Goal: Task Accomplishment & Management: Manage account settings

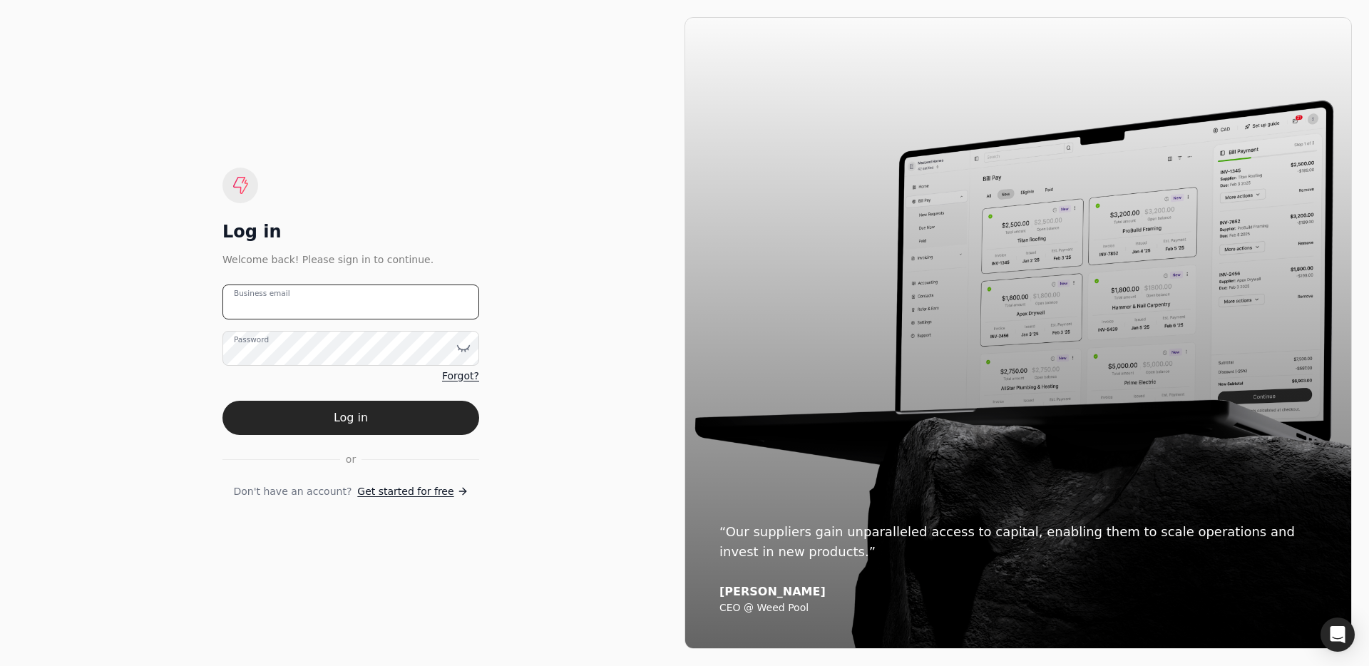
click at [317, 300] on email "Business email" at bounding box center [351, 302] width 257 height 35
type email "team+pitell@helloquickly.com"
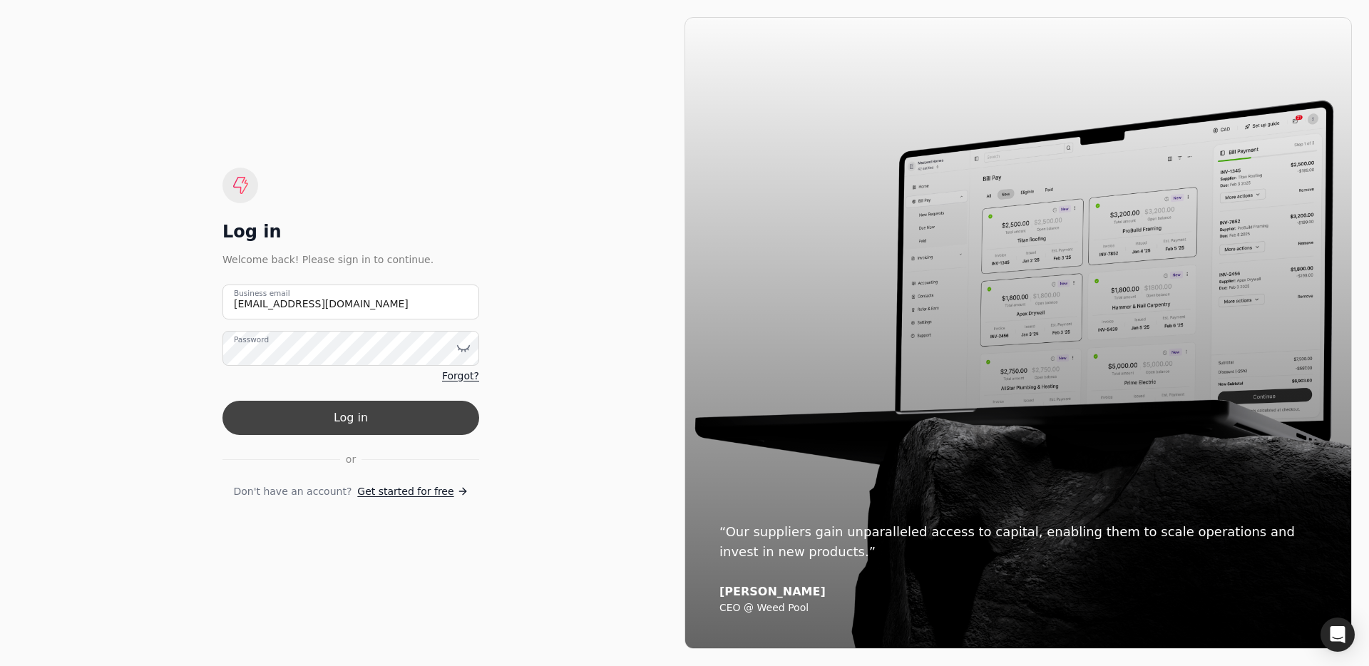
click at [342, 422] on button "Log in" at bounding box center [351, 418] width 257 height 34
click at [580, 350] on div "Log in Welcome back! Please sign in to continue. team+pitell@helloquickly.com B…" at bounding box center [351, 333] width 668 height 632
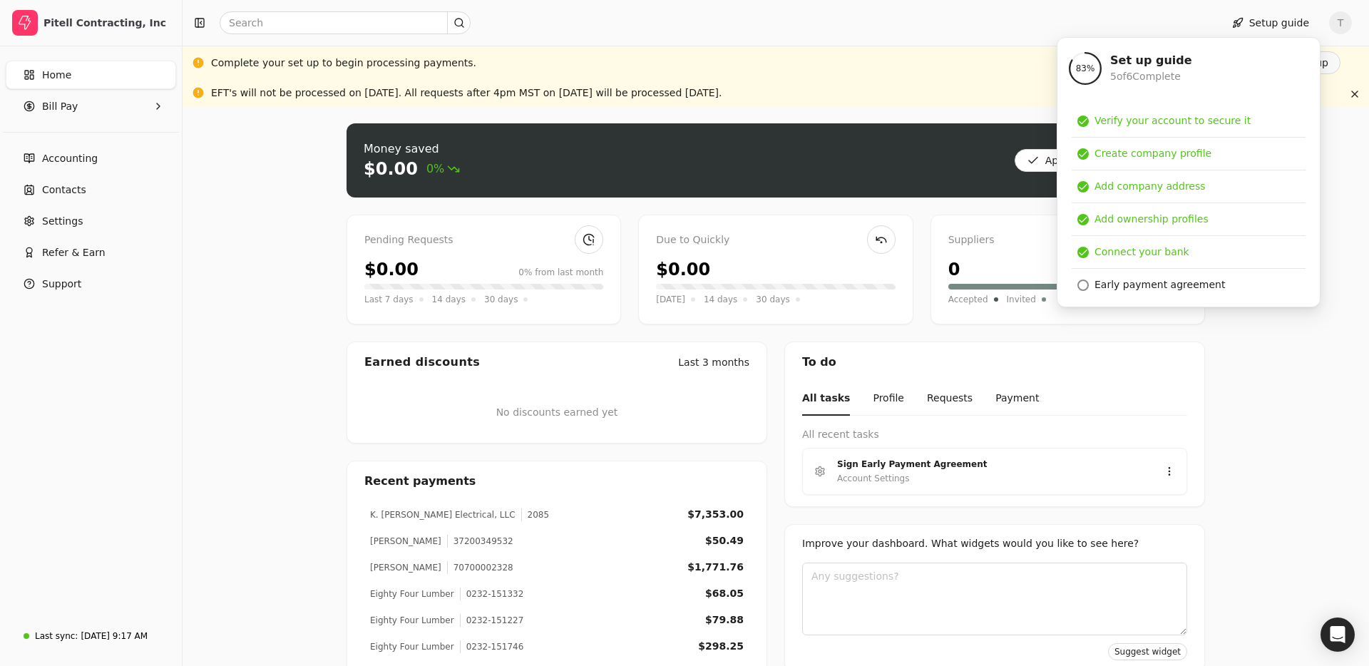
scroll to position [3, 0]
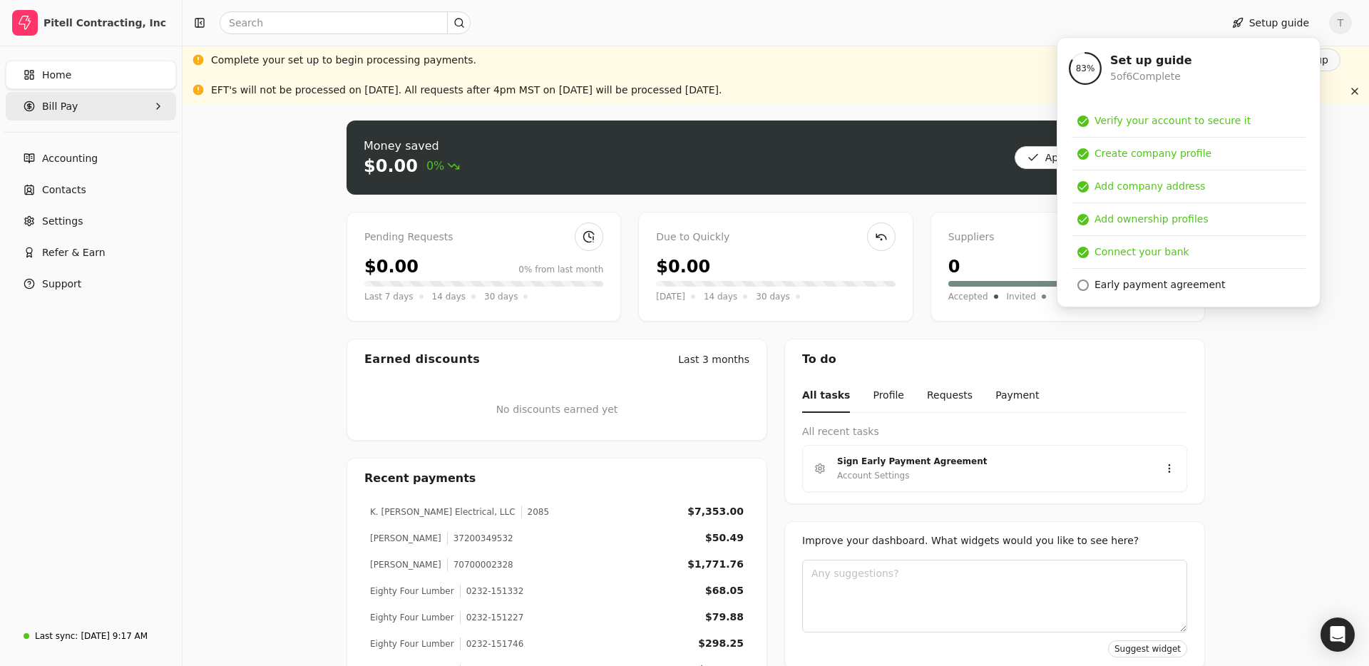
click at [86, 111] on Pay "Bill Pay" at bounding box center [91, 106] width 170 height 29
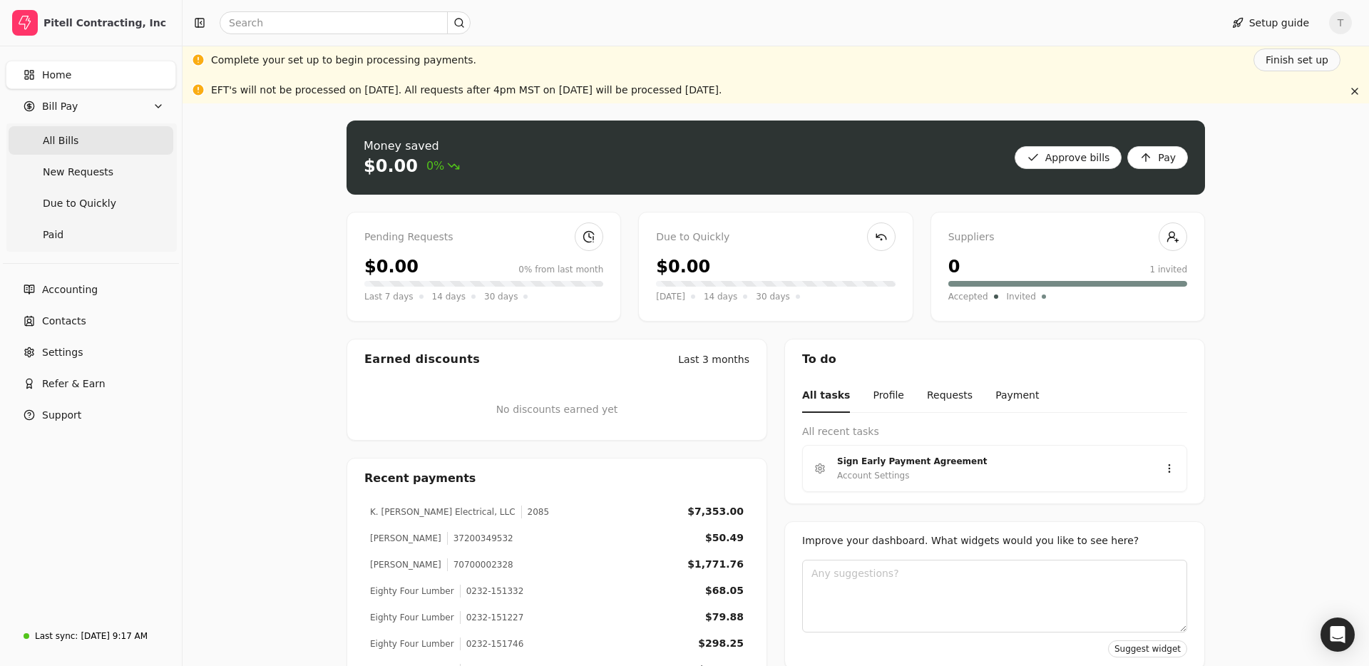
click at [83, 140] on Bills "All Bills" at bounding box center [91, 140] width 165 height 29
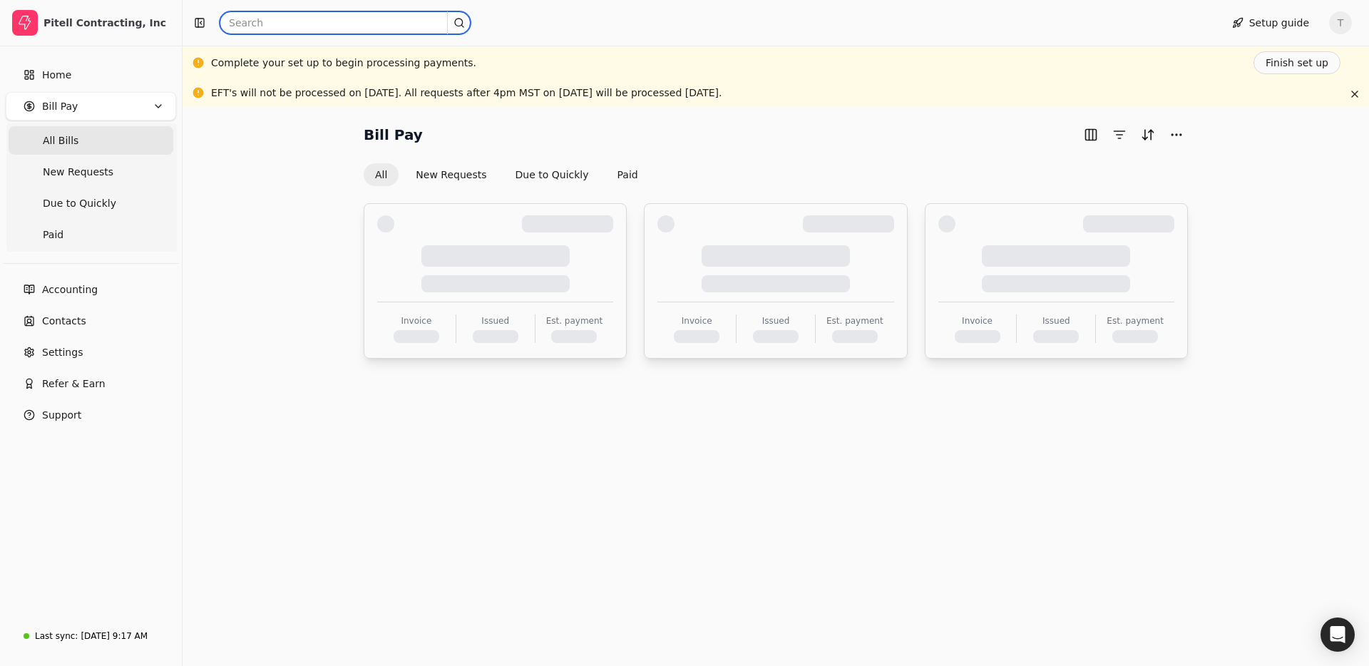
click at [312, 26] on input "text" at bounding box center [345, 22] width 251 height 23
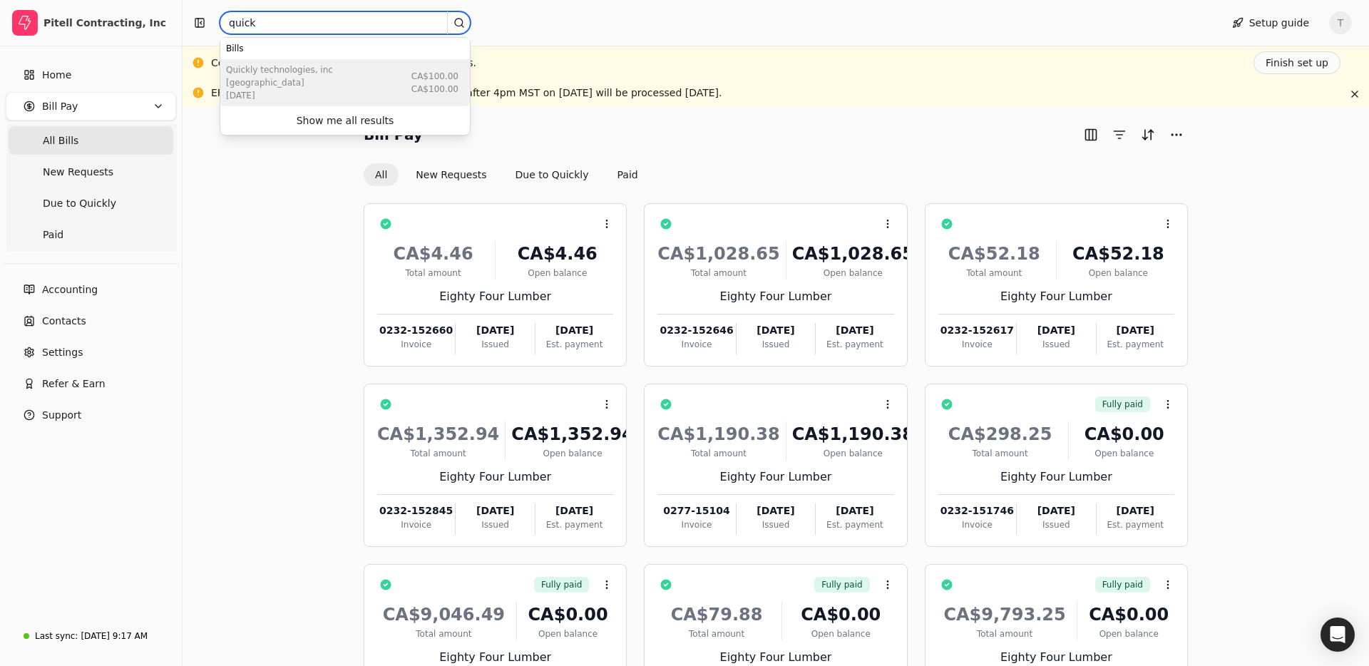
type input "quick"
click at [260, 89] on div "Aug 19 2025" at bounding box center [316, 95] width 180 height 13
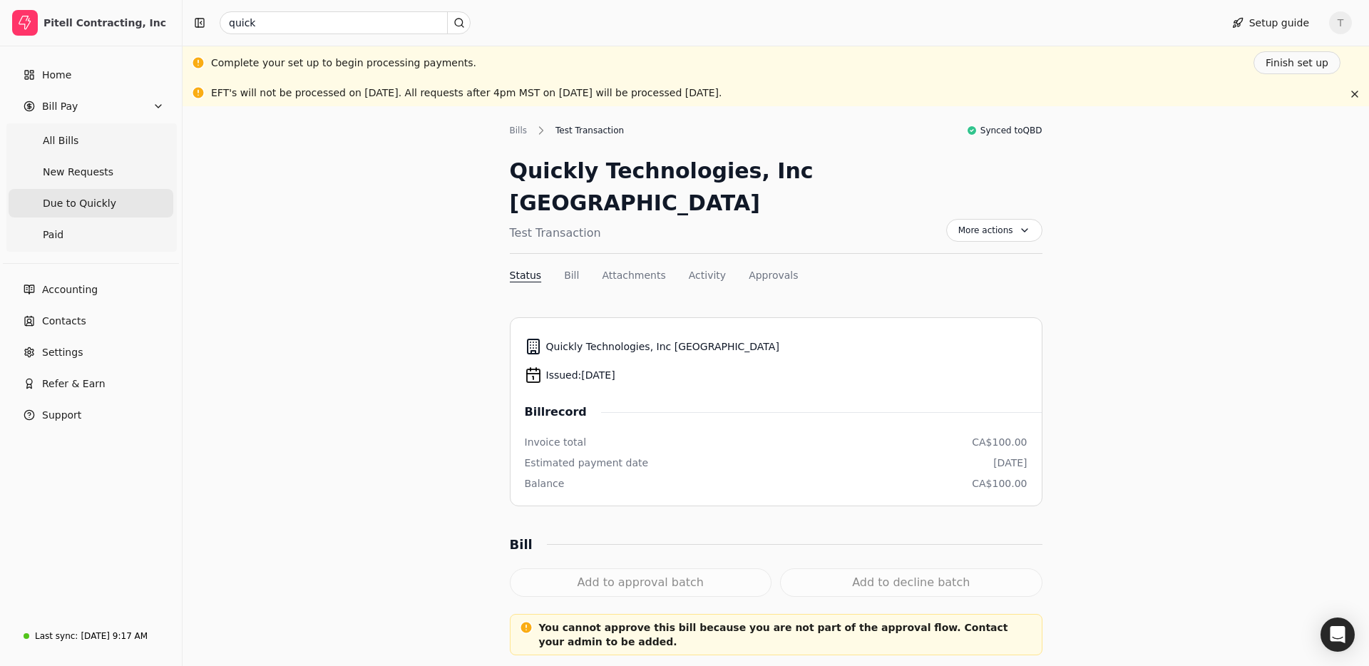
click at [98, 190] on Quickly "Due to Quickly" at bounding box center [91, 203] width 165 height 29
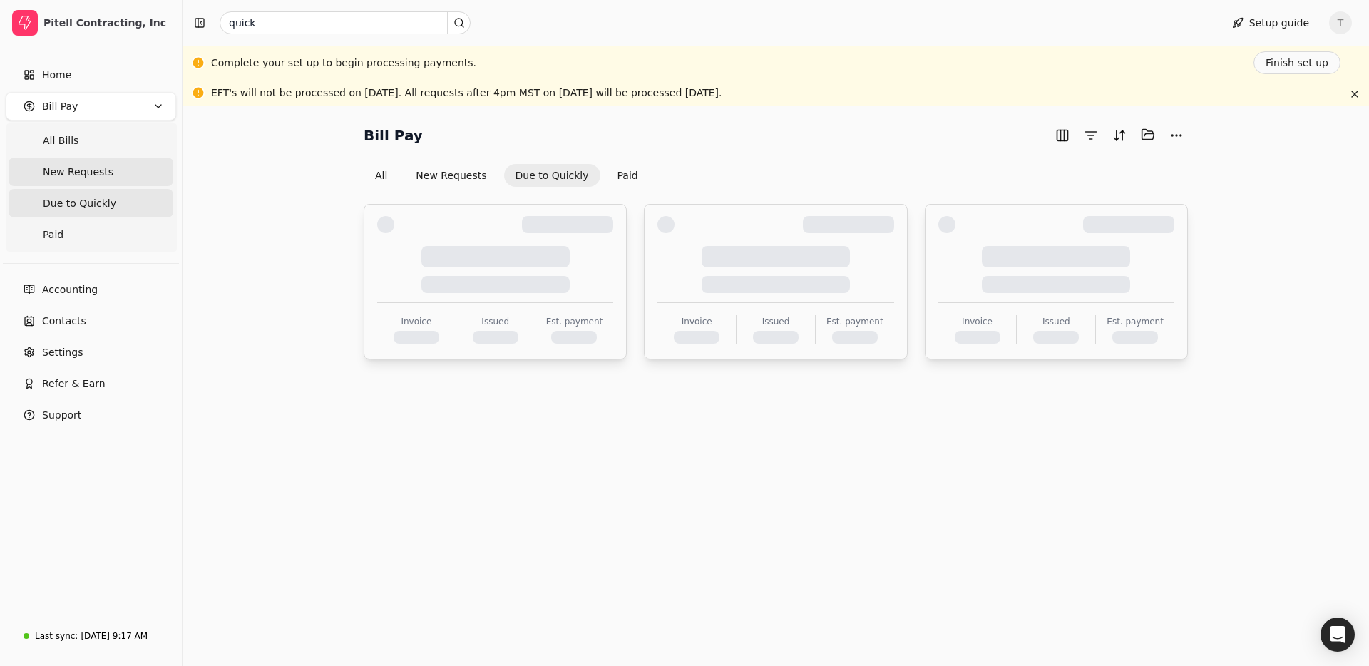
click at [107, 169] on span "New Requests" at bounding box center [78, 172] width 71 height 15
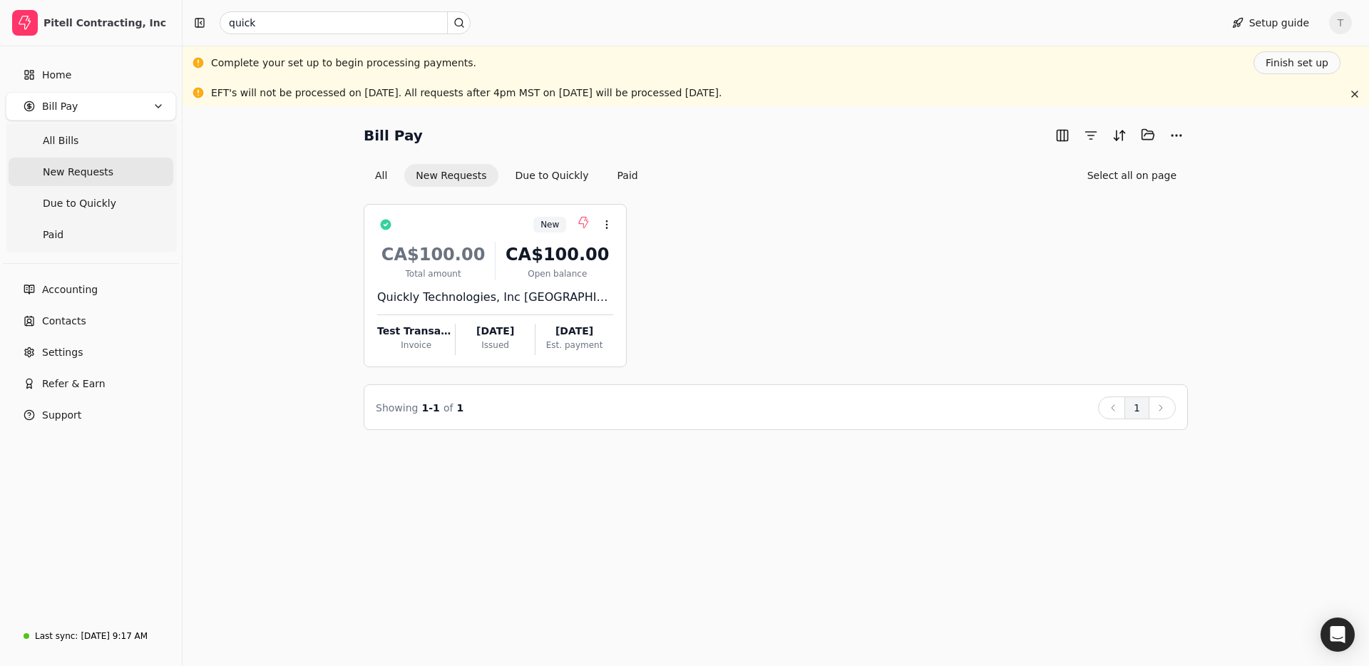
click at [332, 397] on div "Bill Pay Selected items: 0 All New Requests Due to Quickly Paid Select all on p…" at bounding box center [776, 276] width 1152 height 307
click at [807, 318] on div "New Context Menu Button CA$100.00 Total amount CA$100.00 Open balance Quickly T…" at bounding box center [776, 285] width 824 height 163
click at [375, 170] on button "All" at bounding box center [381, 175] width 35 height 23
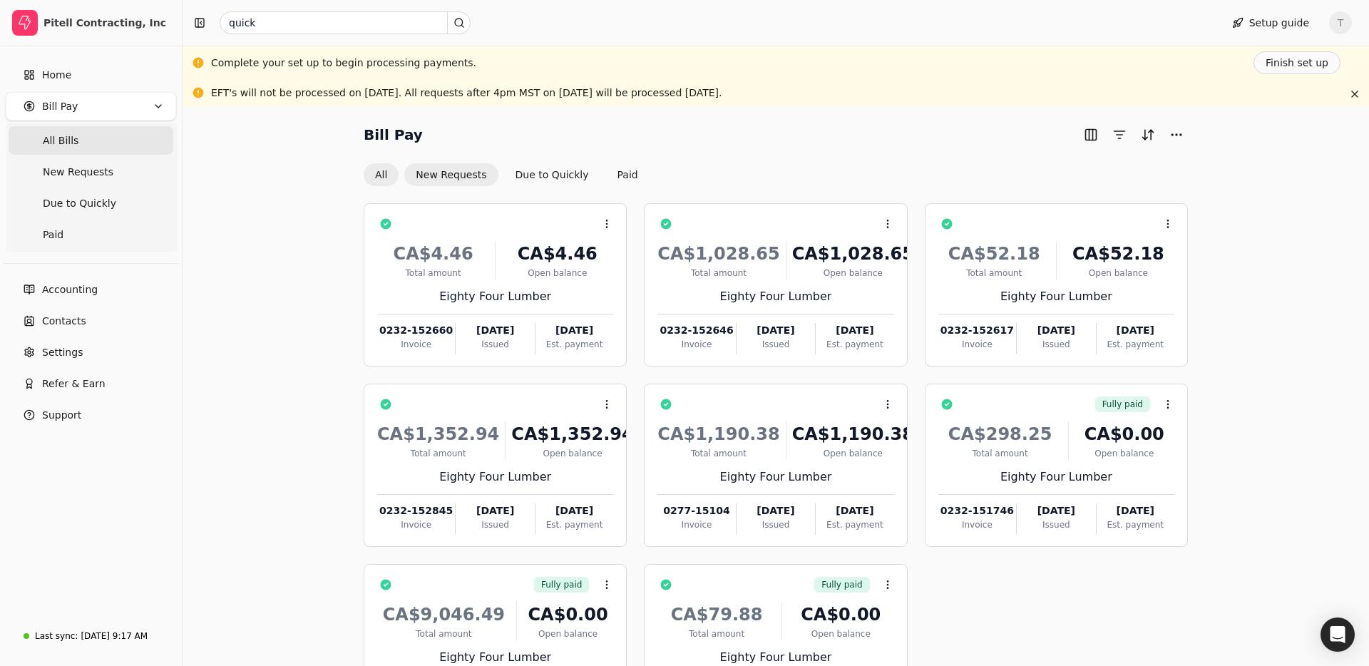
click at [415, 173] on button "New Requests" at bounding box center [450, 174] width 93 height 23
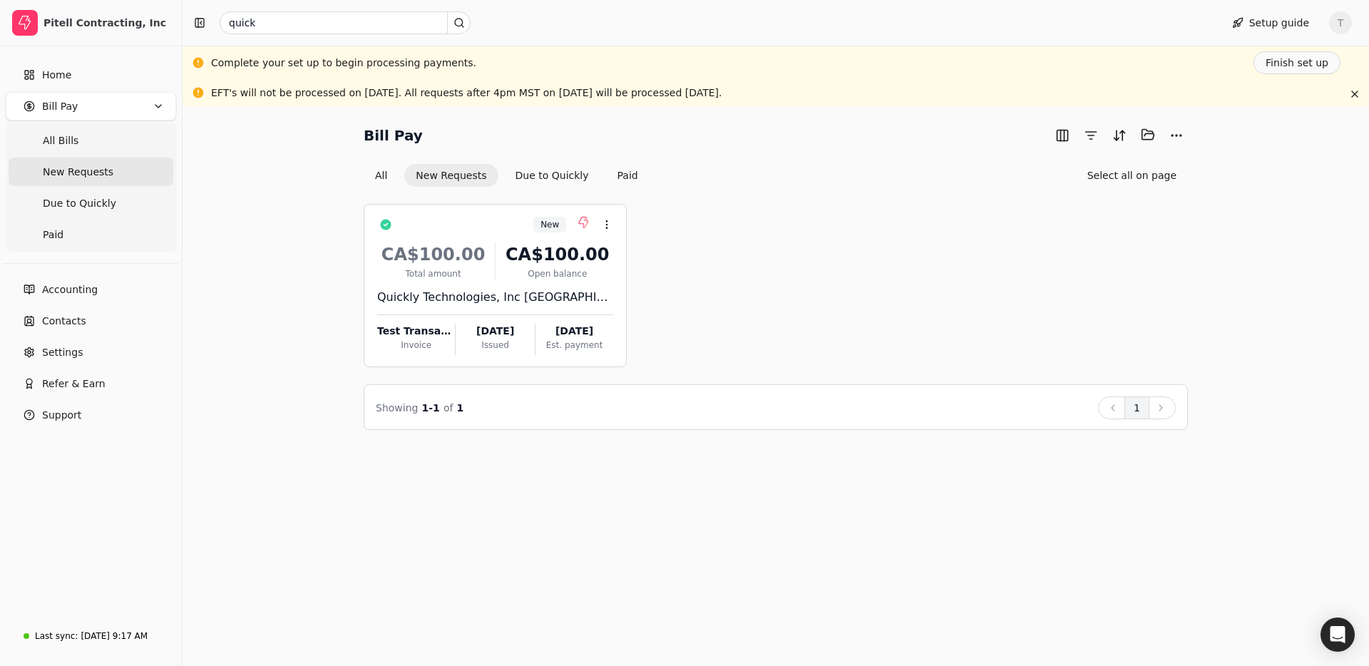
click at [76, 106] on Pay "Bill Pay" at bounding box center [91, 106] width 170 height 29
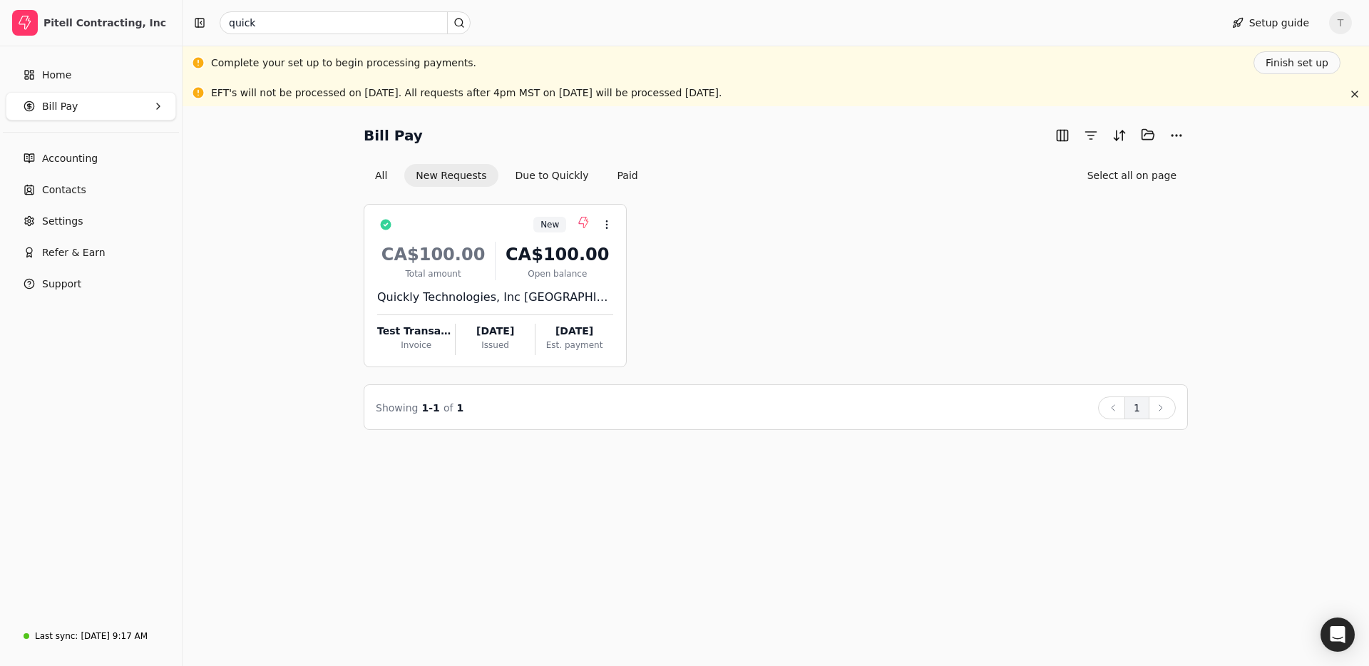
click at [76, 106] on Pay "Bill Pay" at bounding box center [91, 106] width 170 height 29
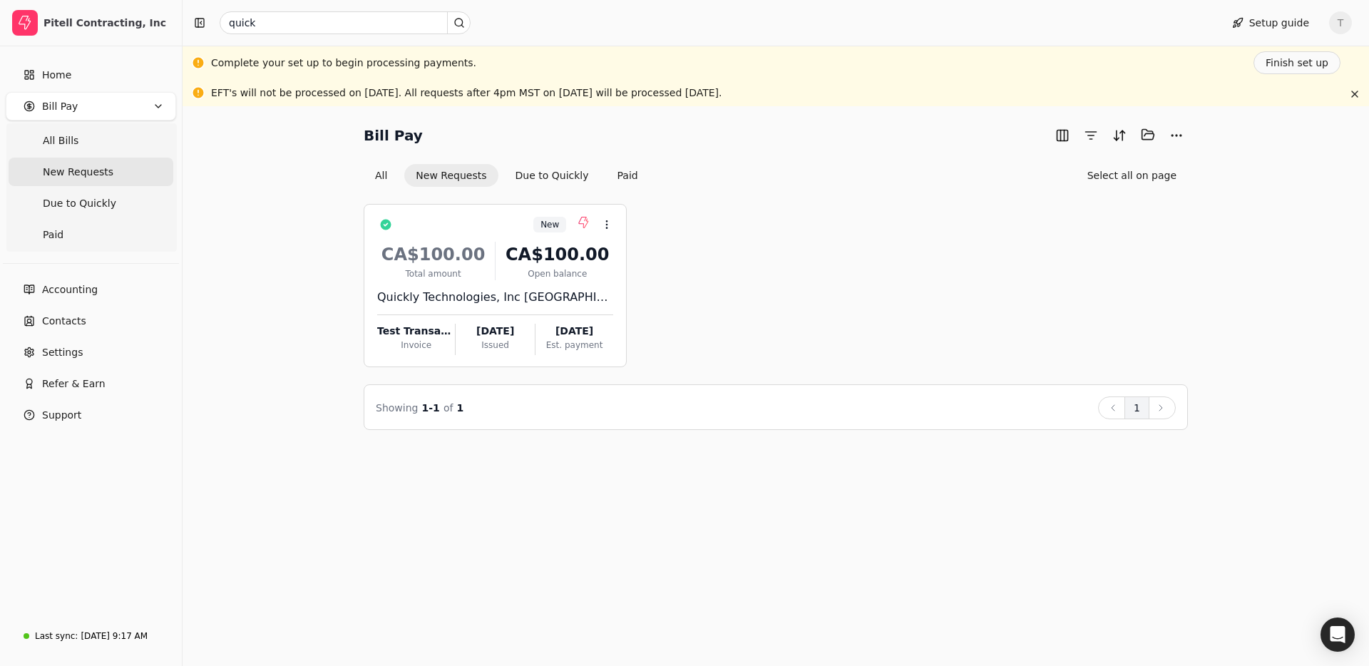
click at [157, 106] on icon "button" at bounding box center [158, 106] width 11 height 11
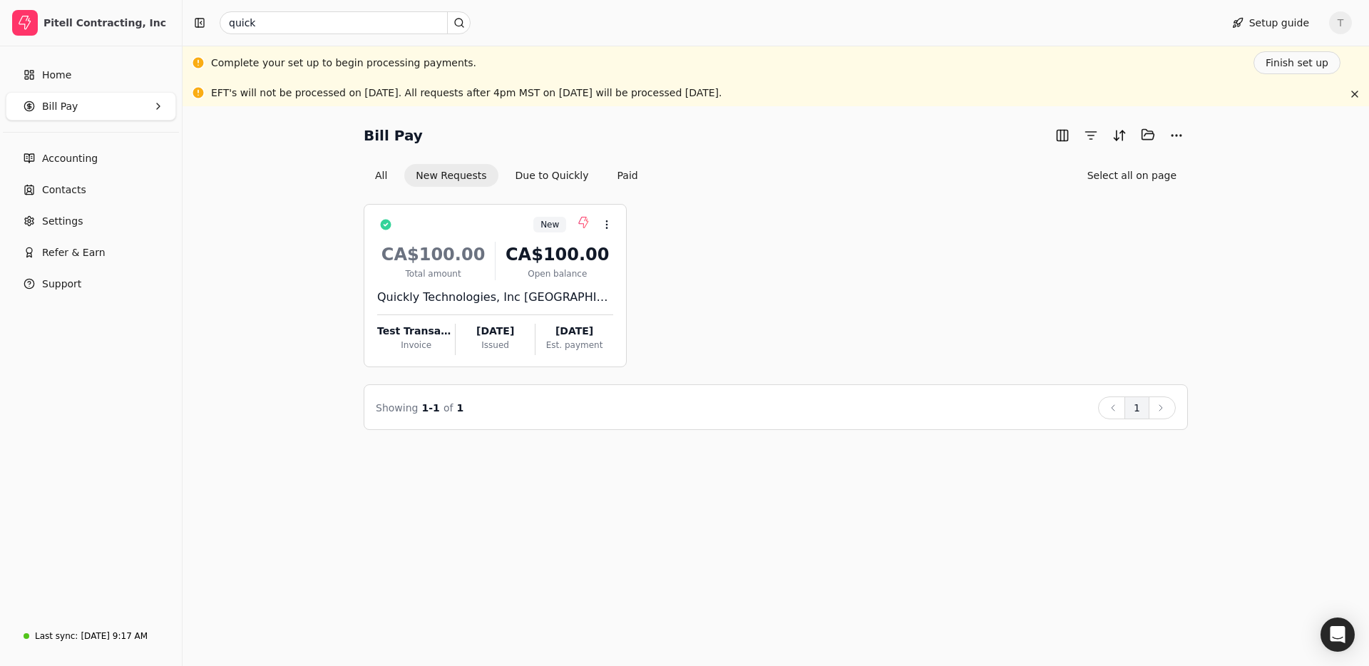
click at [157, 106] on icon "button" at bounding box center [158, 106] width 11 height 11
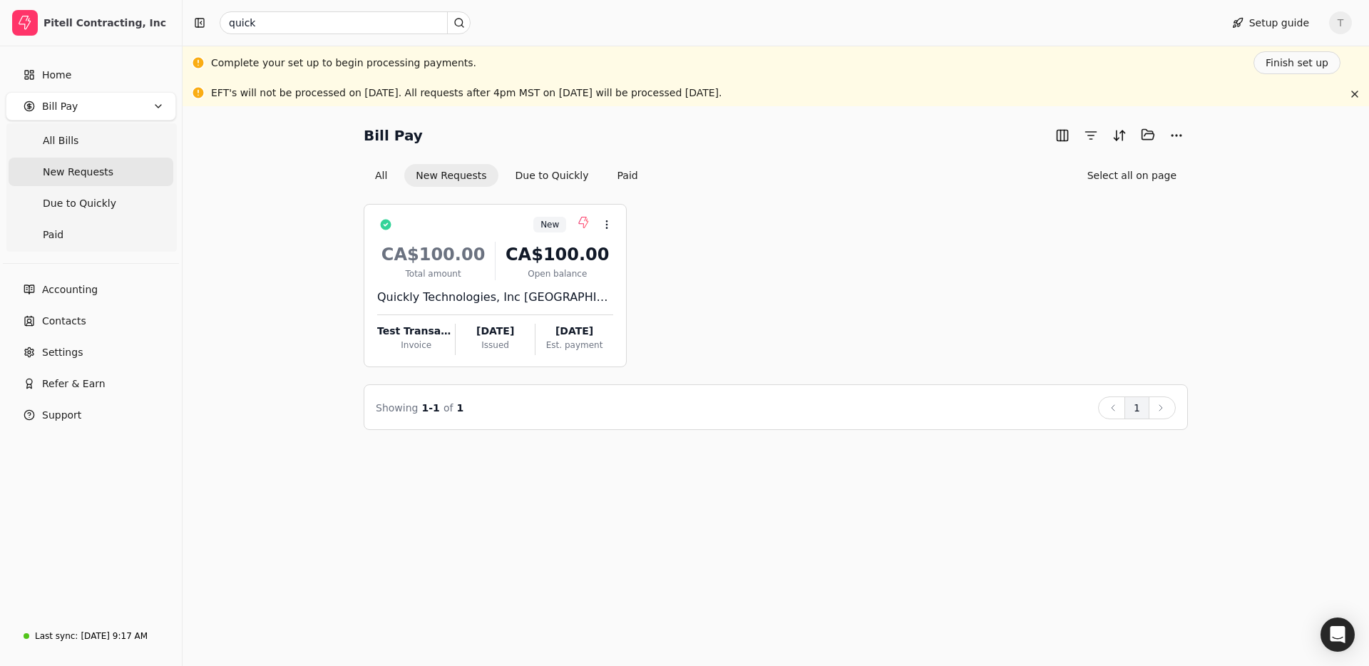
click at [90, 171] on span "New Requests" at bounding box center [78, 172] width 71 height 15
click at [213, 456] on div "Bill Pay Selected items: 0 All New Requests Due to Quickly Paid Select all on p…" at bounding box center [776, 386] width 1187 height 560
click at [499, 242] on div "CA$100.00 Total amount CA$100.00 Open balance" at bounding box center [495, 261] width 236 height 39
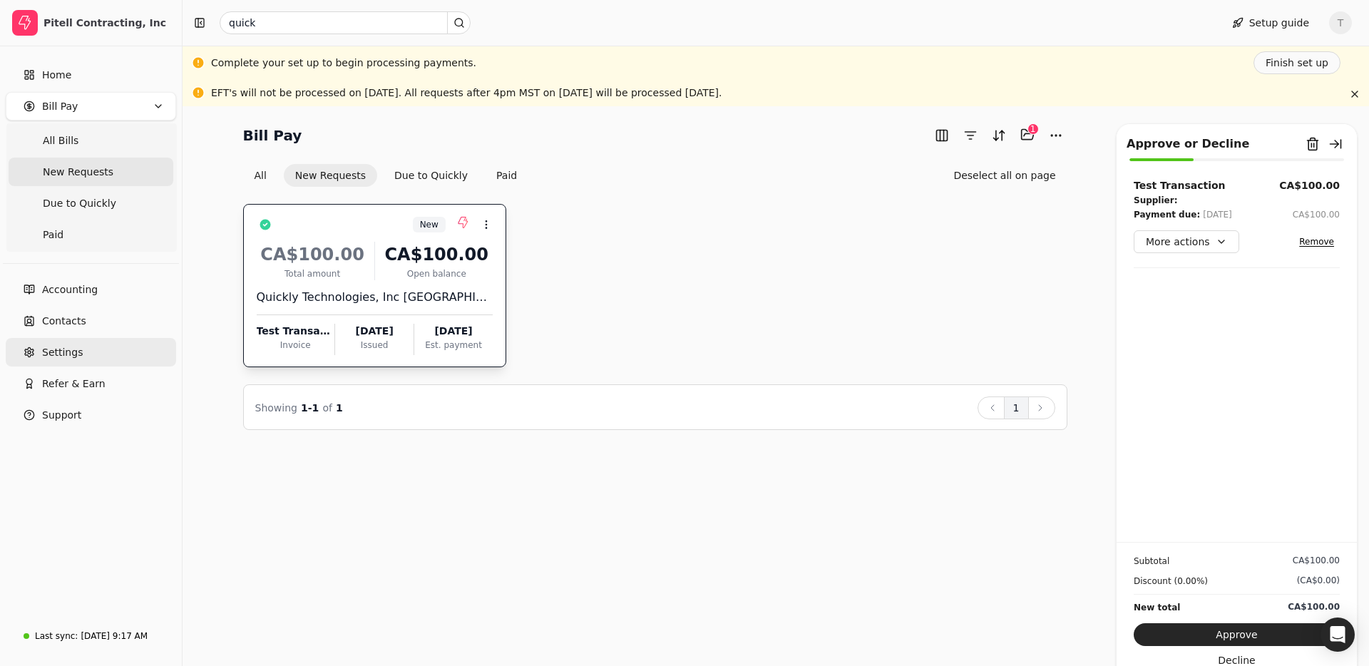
click at [102, 342] on link "Settings" at bounding box center [91, 352] width 170 height 29
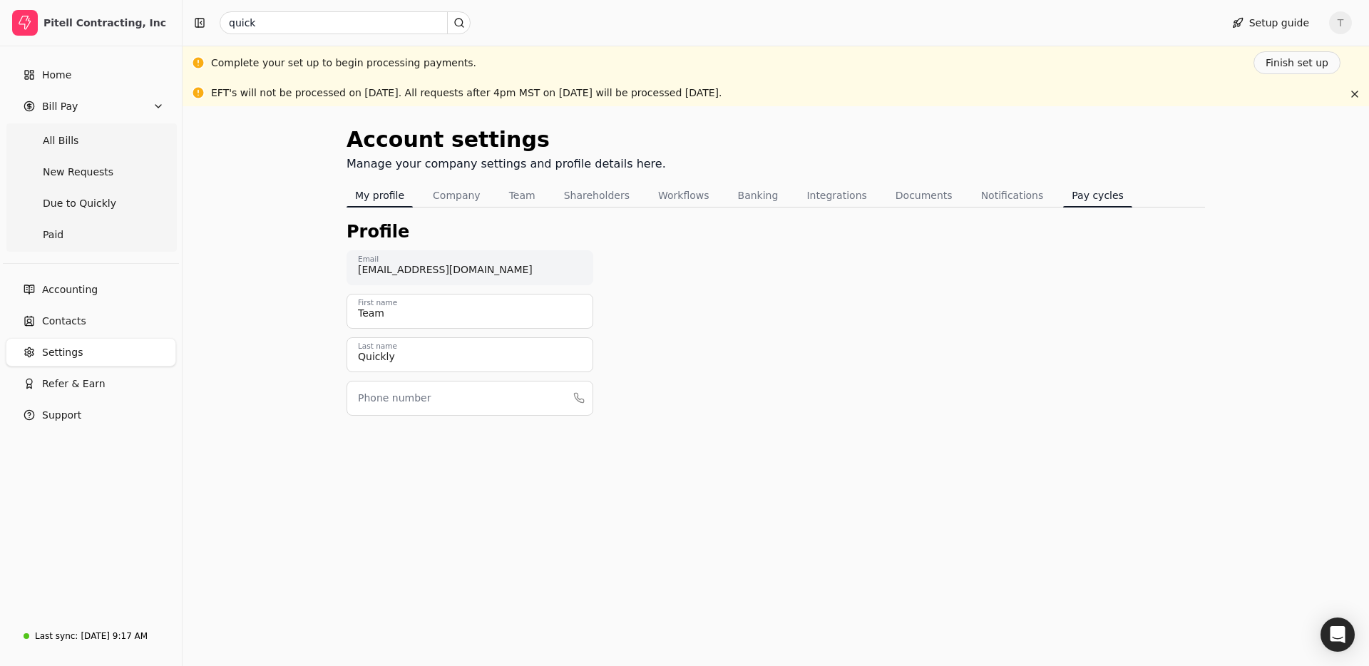
click at [1063, 197] on button "Pay cycles" at bounding box center [1097, 195] width 69 height 23
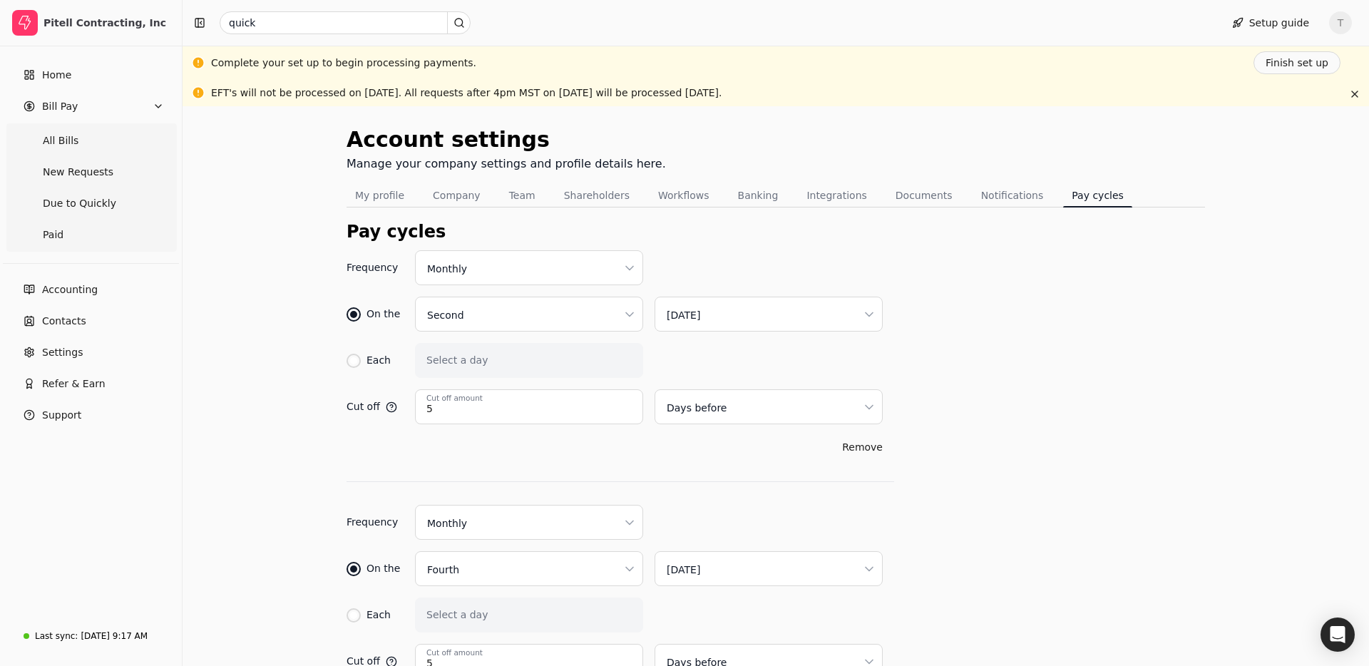
click at [246, 325] on div "Account settings Manage your company settings and profile details here. My prof…" at bounding box center [776, 467] width 1187 height 722
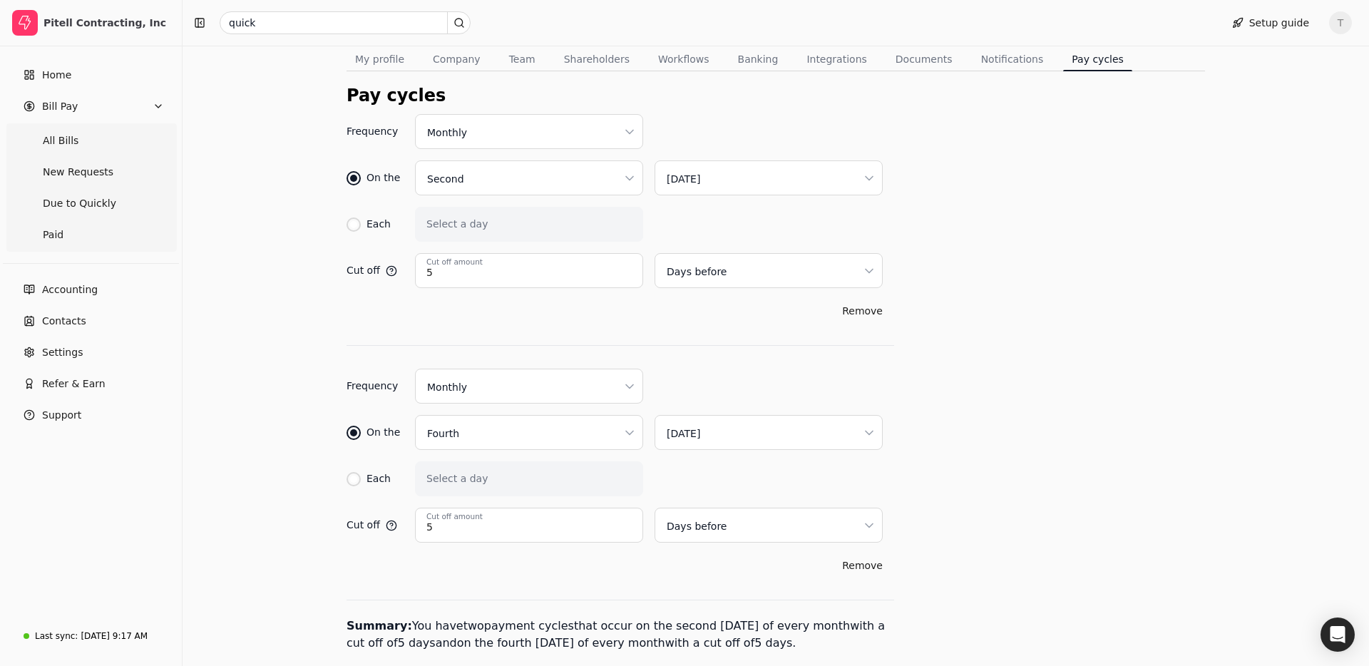
scroll to position [140, 0]
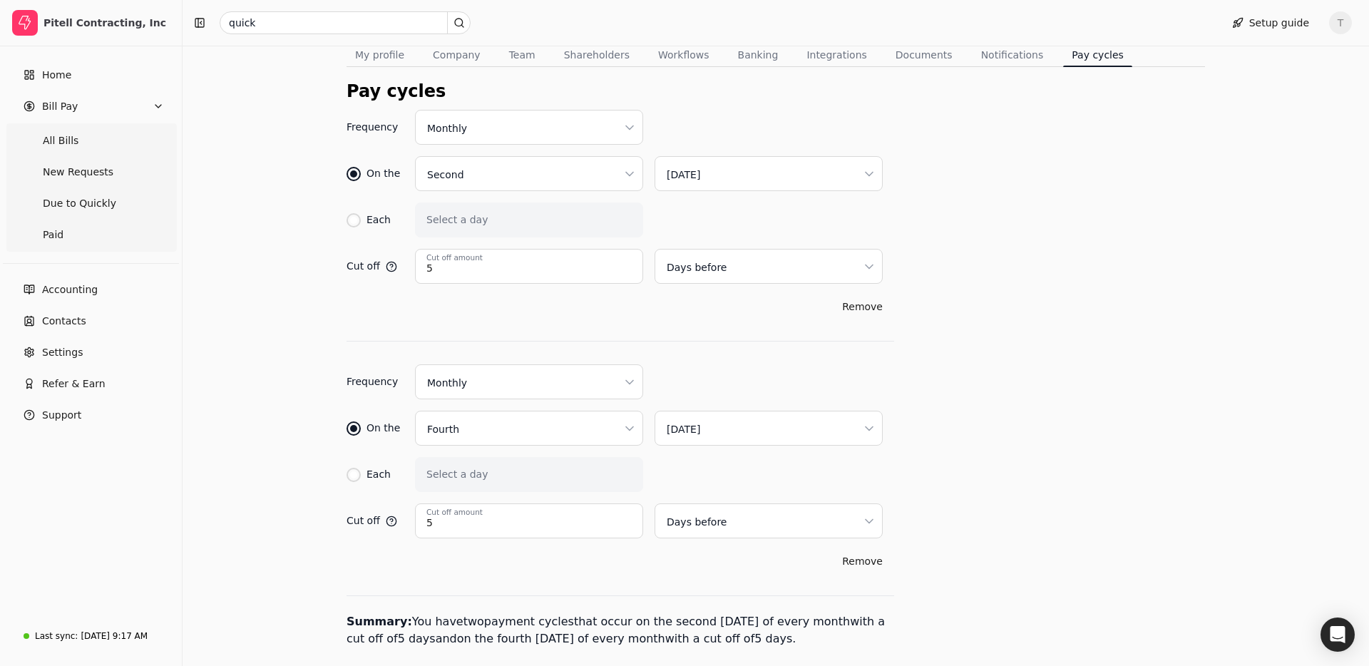
click at [550, 136] on html "Pitell Contracting, Inc Home Bill Pay All Bills New Requests Due to Quickly Pai…" at bounding box center [684, 274] width 1369 height 828
click at [873, 114] on html "Pitell Contracting, Inc Home Bill Pay All Bills New Requests Due to Quickly Pai…" at bounding box center [684, 274] width 1369 height 828
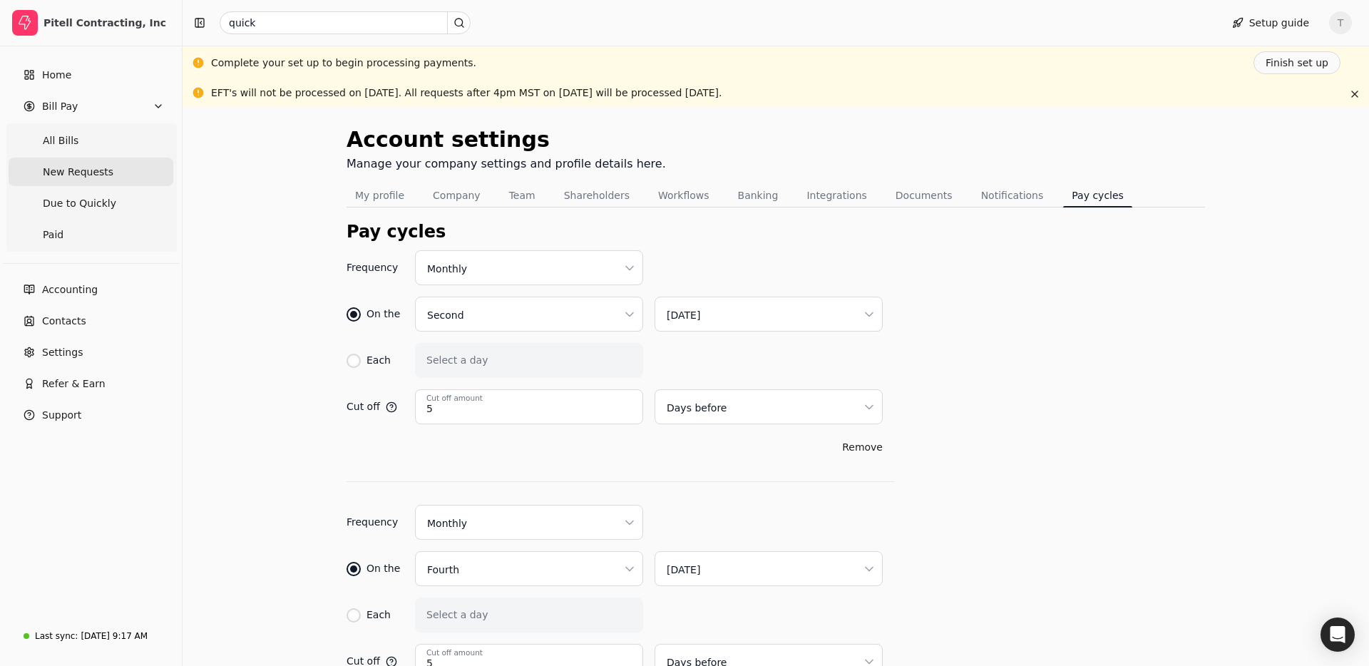
click at [81, 183] on Requests "New Requests" at bounding box center [91, 172] width 165 height 29
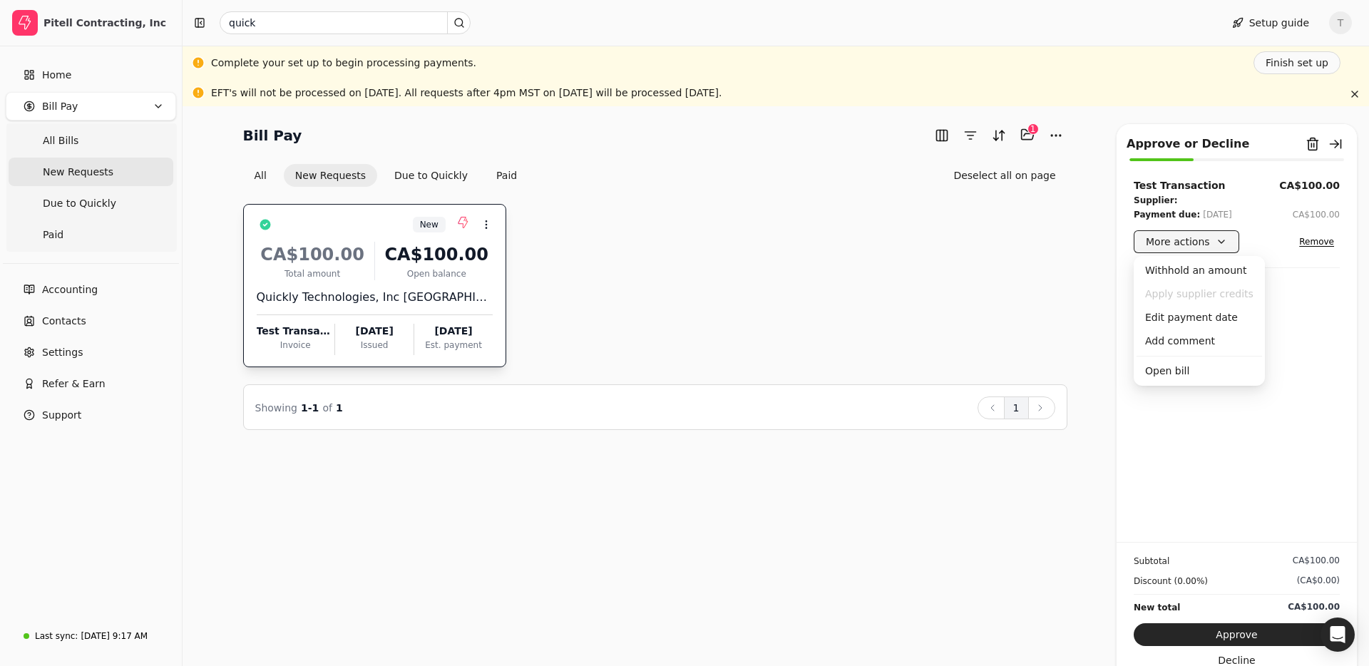
click at [1220, 245] on button "More actions" at bounding box center [1187, 241] width 106 height 23
click at [1199, 317] on div "Edit payment date" at bounding box center [1200, 318] width 126 height 24
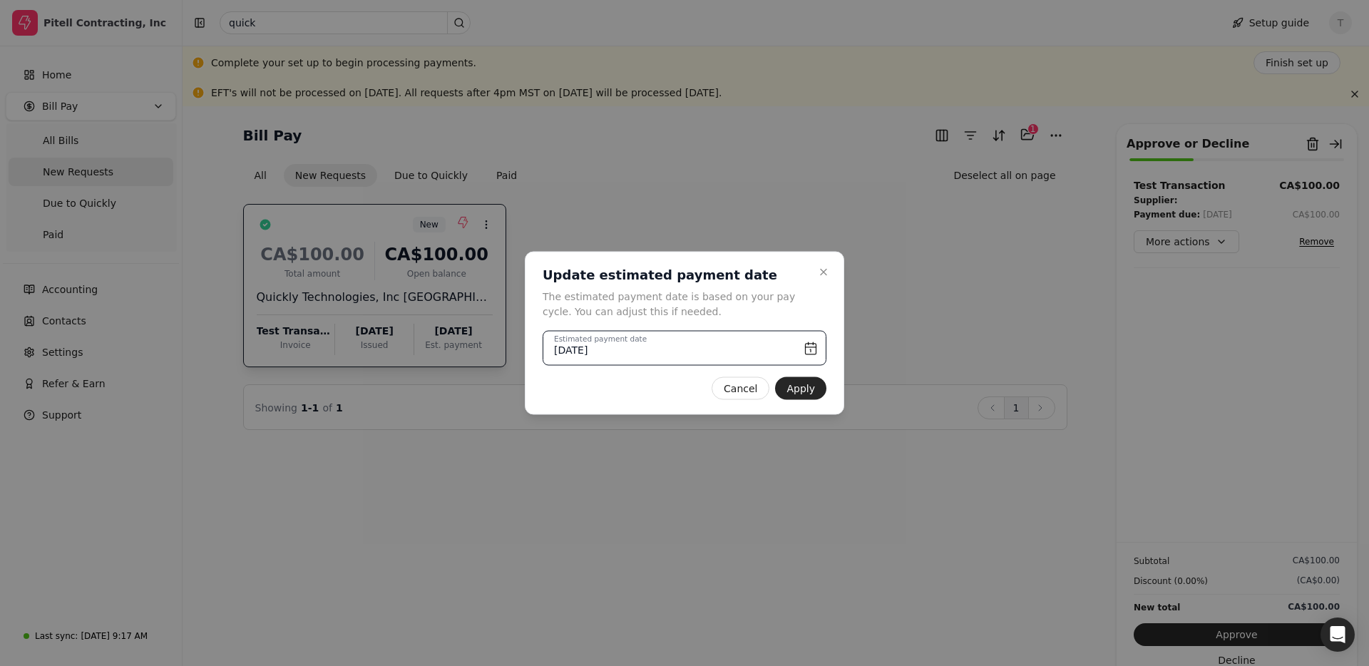
click at [767, 350] on input "September 18th, 2025" at bounding box center [685, 348] width 284 height 35
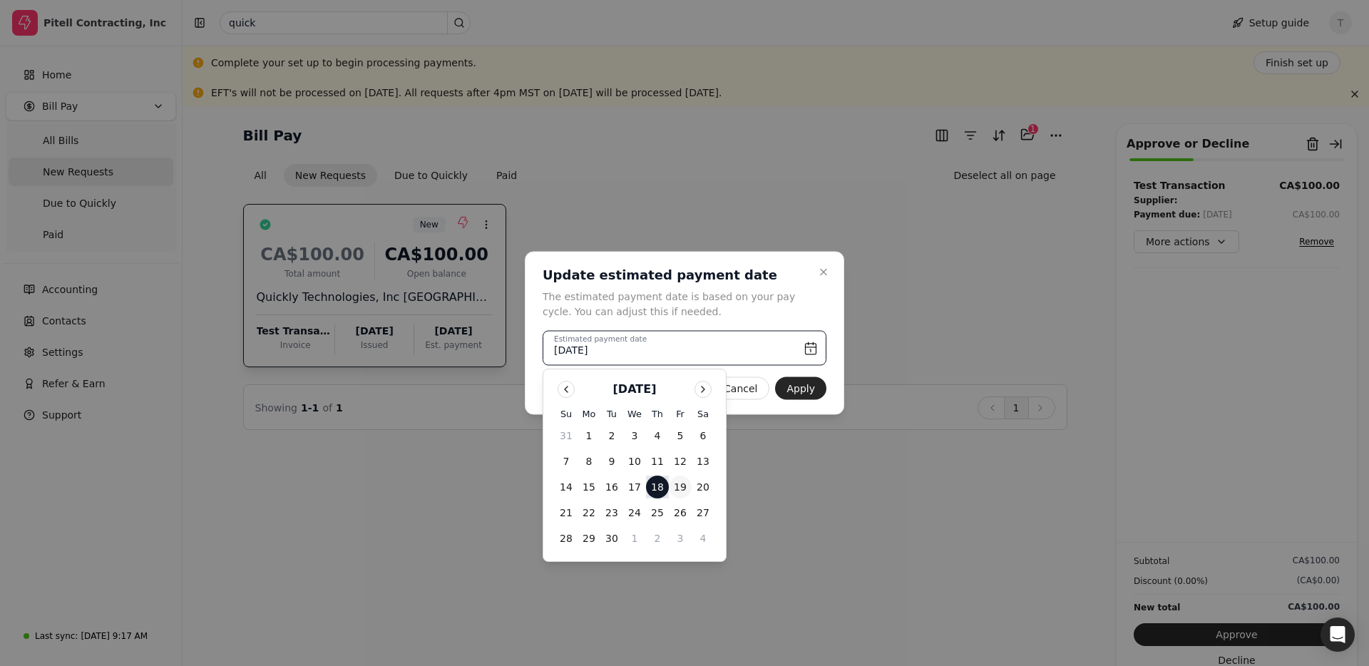
click at [684, 489] on button "19" at bounding box center [680, 487] width 23 height 23
type input "September 19th, 2025"
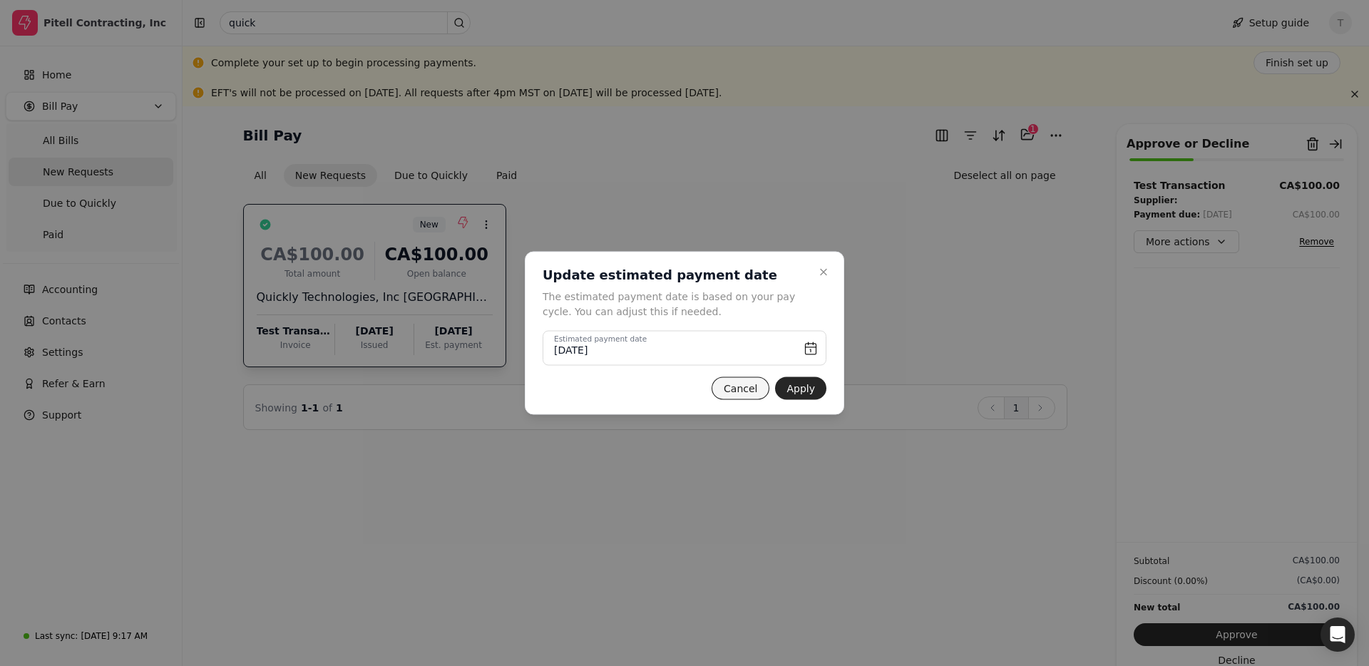
click at [741, 389] on button "Cancel" at bounding box center [741, 388] width 58 height 23
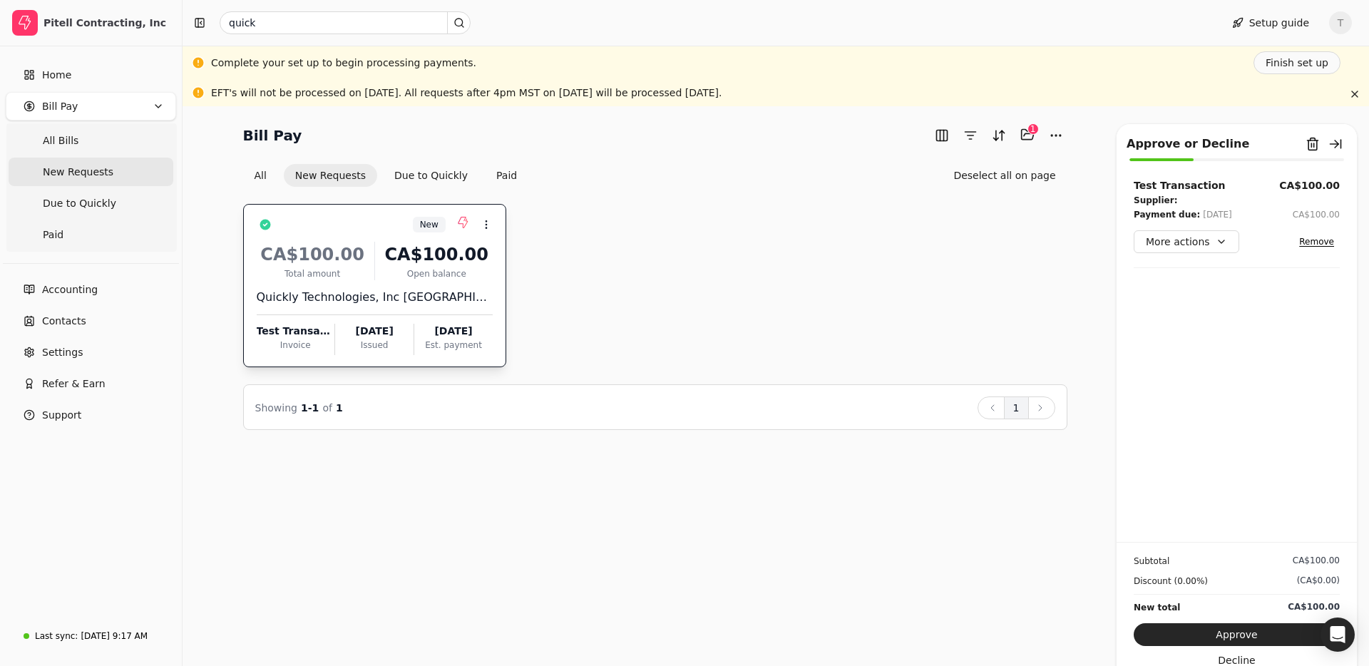
click at [754, 300] on div "New Context Menu Button CA$100.00 Total amount CA$100.00 Open balance Quickly T…" at bounding box center [655, 285] width 824 height 163
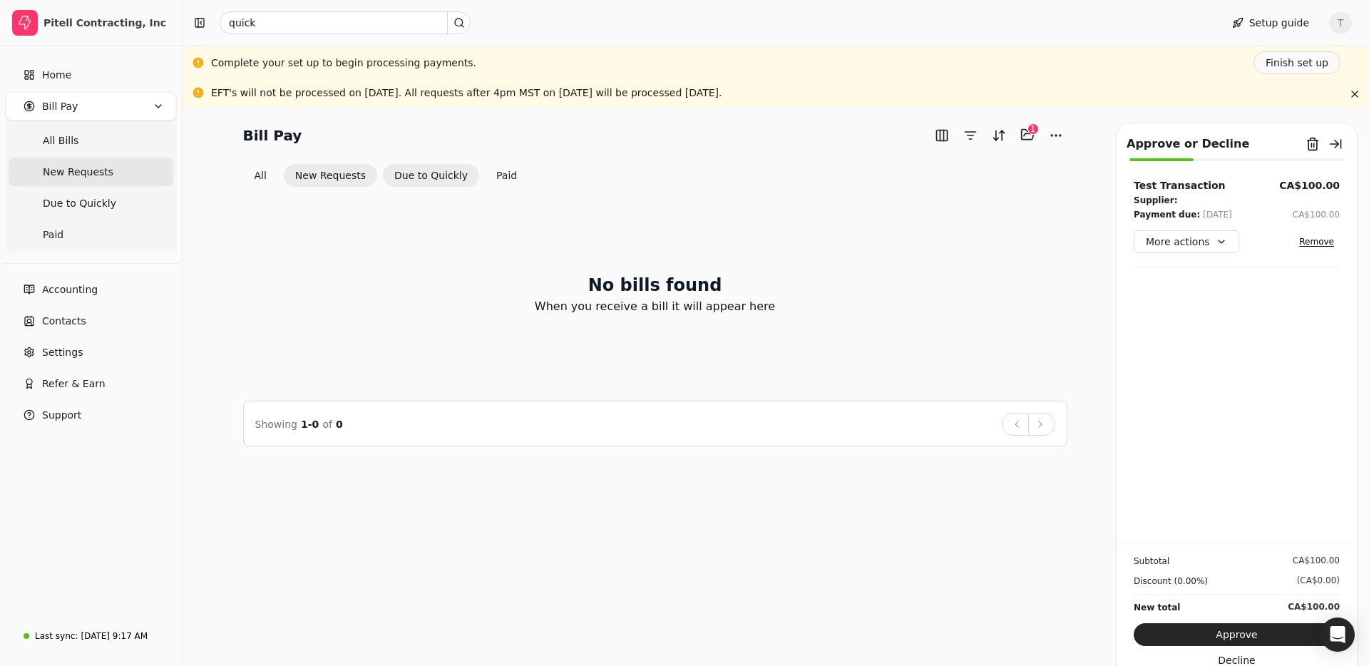
click at [426, 177] on button "Due to Quickly" at bounding box center [431, 175] width 96 height 23
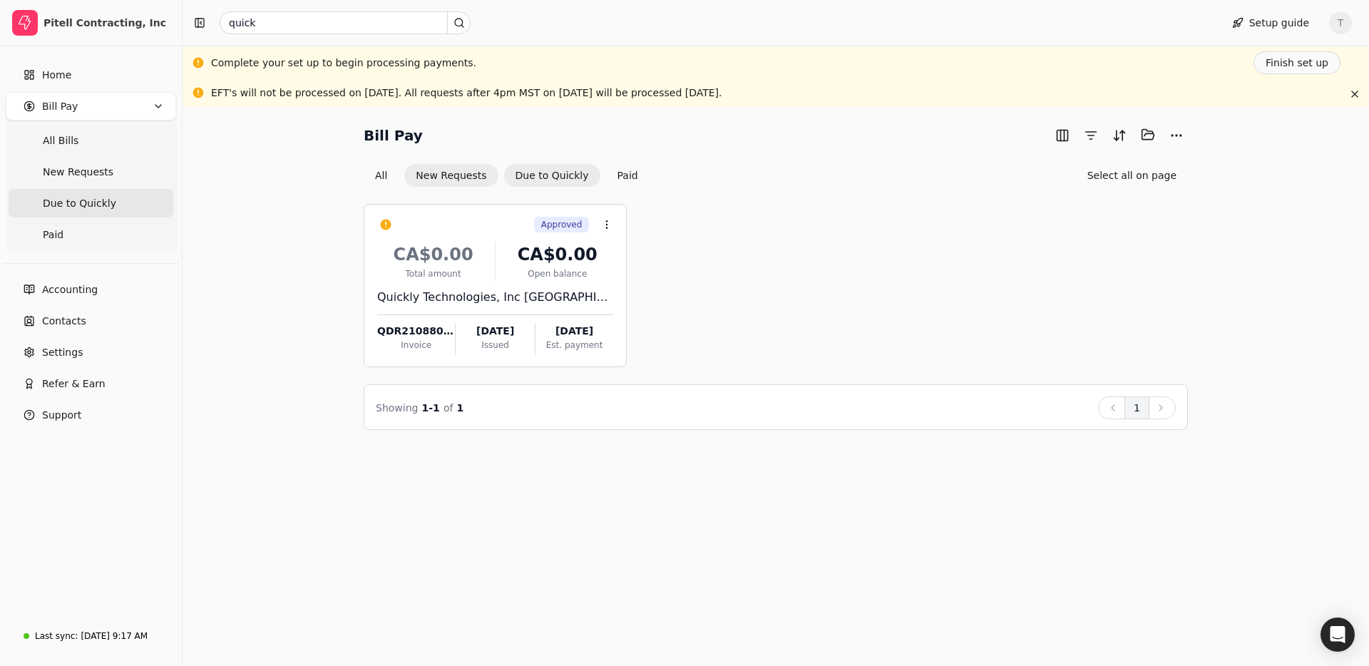
click at [446, 166] on button "New Requests" at bounding box center [450, 175] width 93 height 23
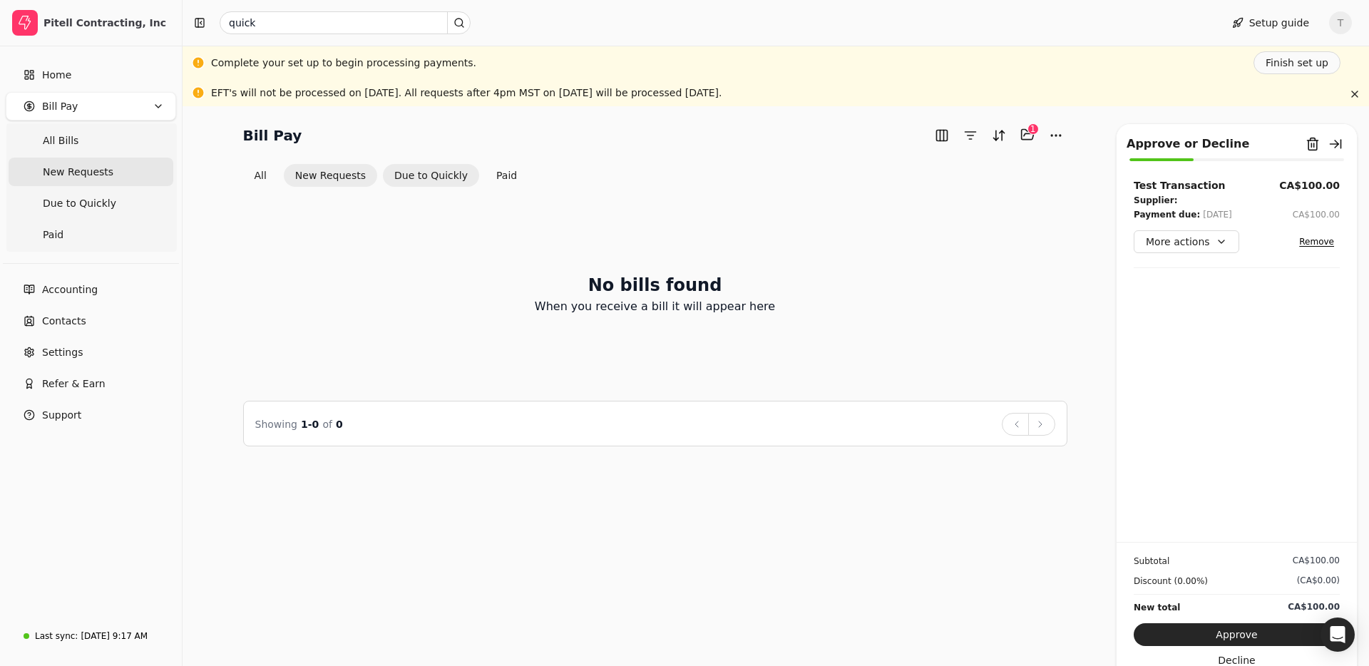
click at [434, 175] on button "Due to Quickly" at bounding box center [431, 175] width 96 height 23
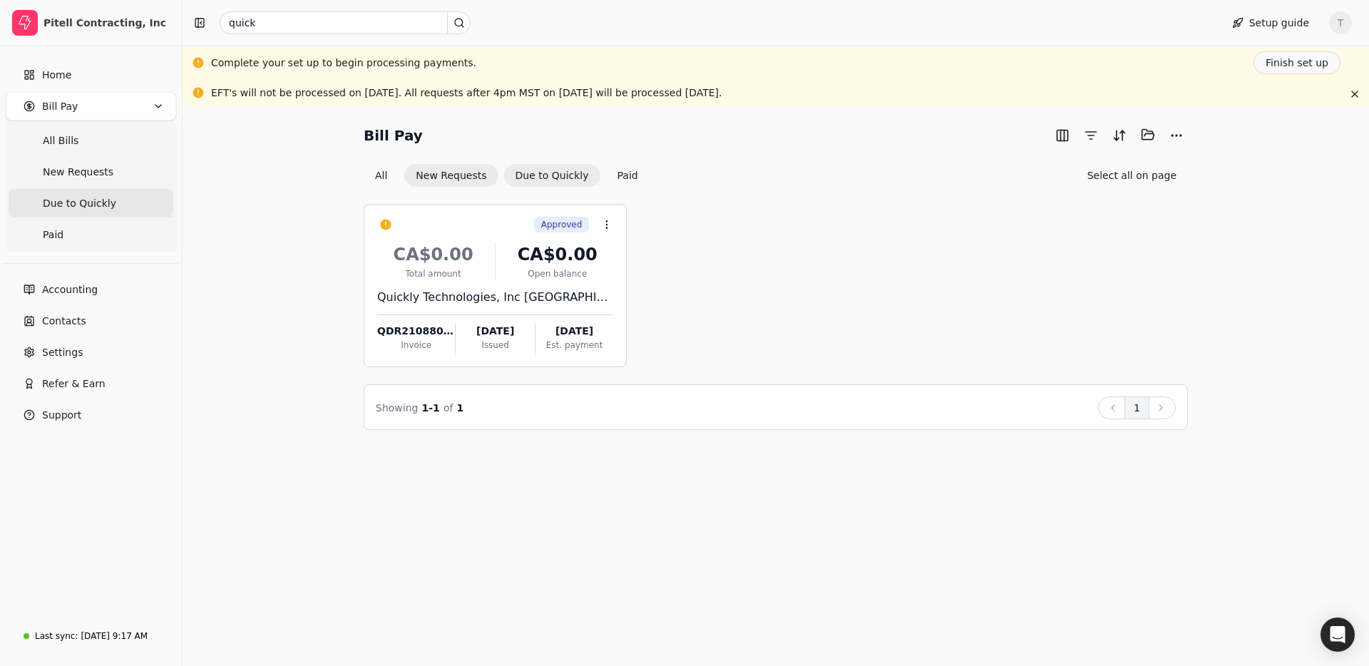
click at [451, 180] on button "New Requests" at bounding box center [450, 175] width 93 height 23
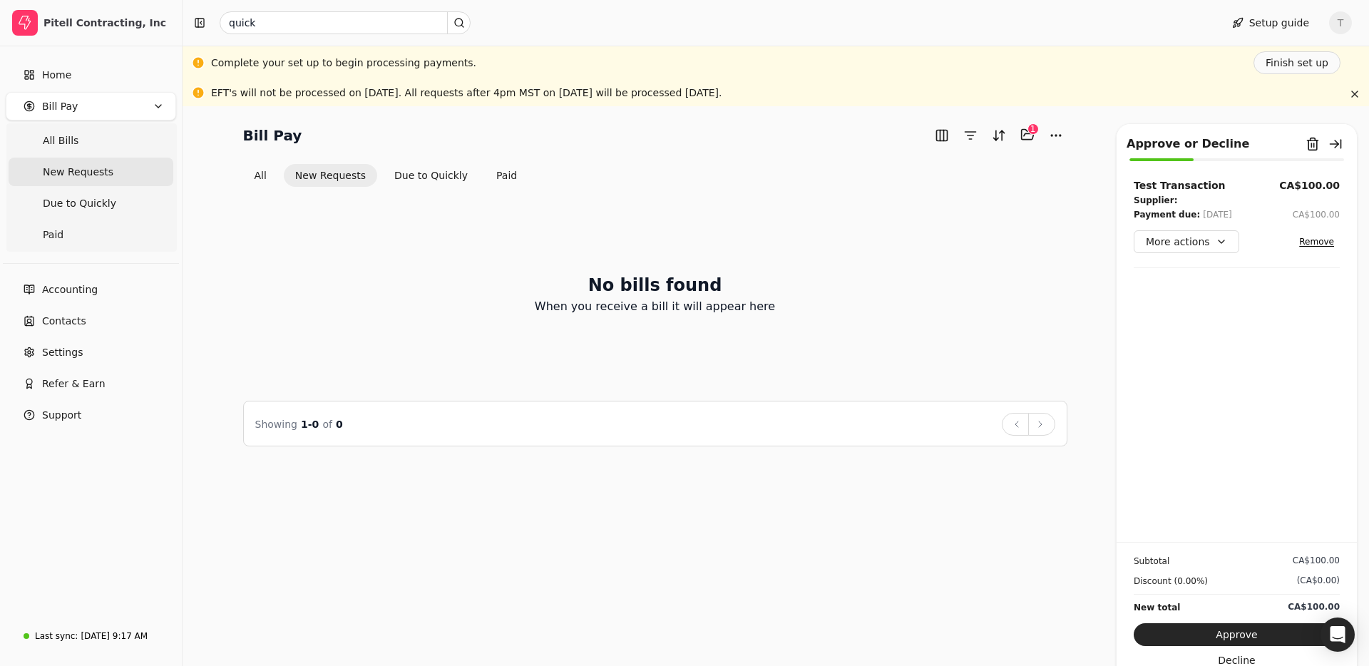
click at [451, 180] on button "Due to Quickly" at bounding box center [431, 175] width 96 height 23
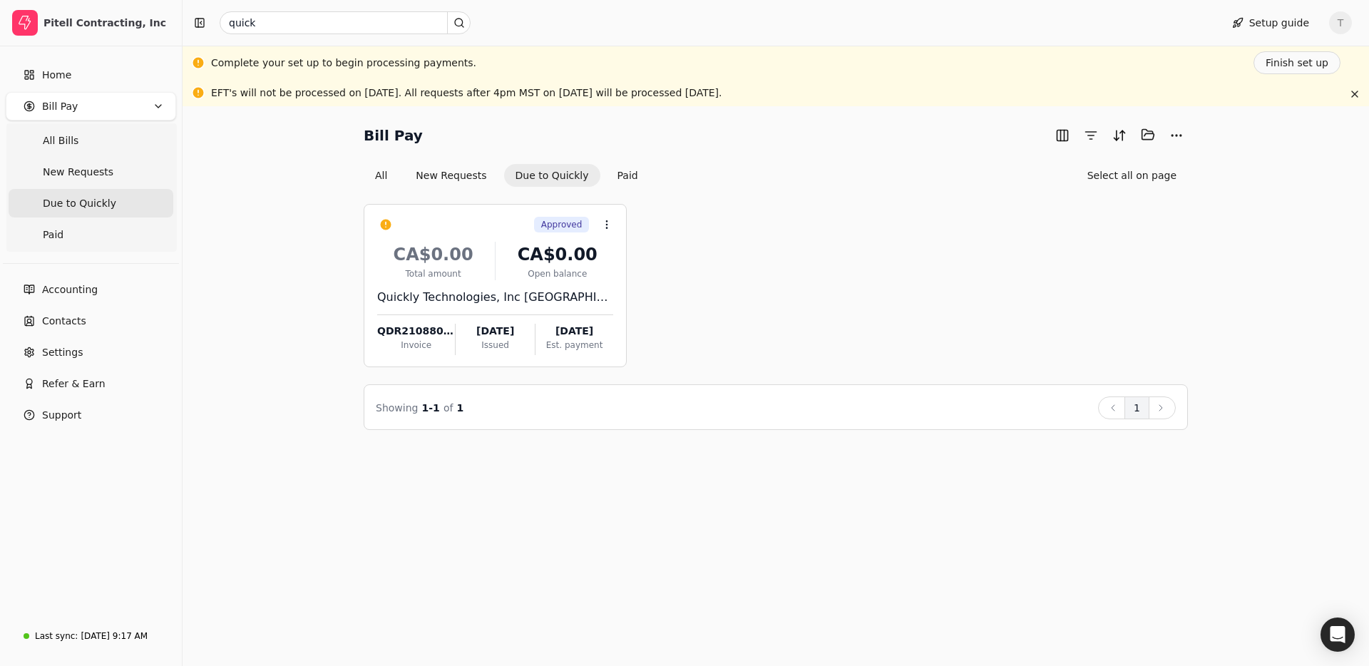
click at [540, 173] on button "Due to Quickly" at bounding box center [552, 175] width 96 height 23
click at [452, 177] on button "New Requests" at bounding box center [450, 175] width 93 height 23
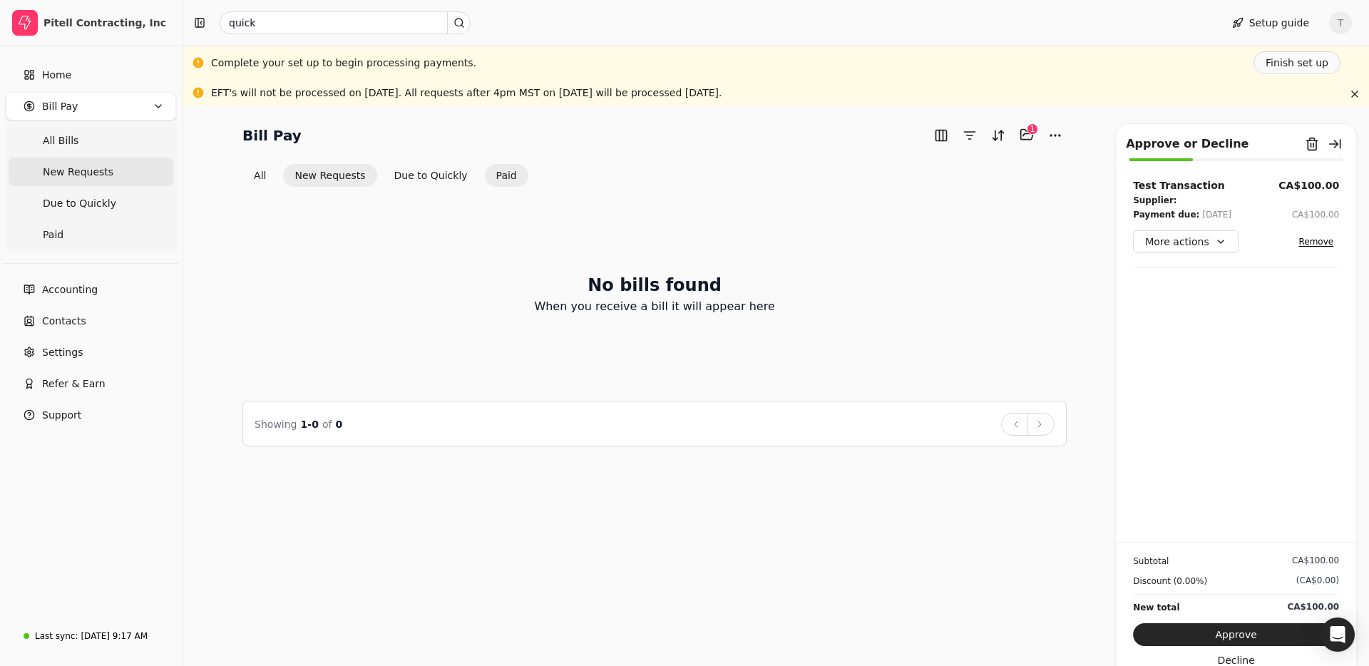
click at [485, 176] on button "Paid" at bounding box center [507, 175] width 44 height 23
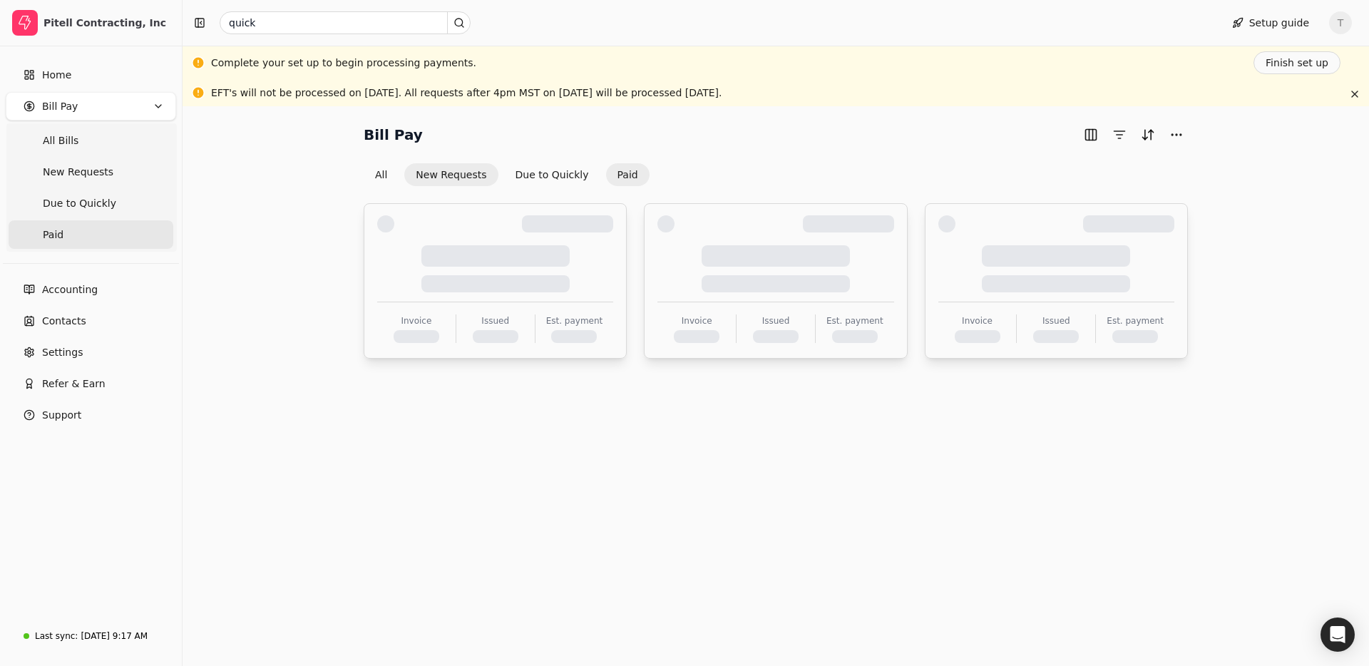
click at [445, 175] on button "New Requests" at bounding box center [450, 174] width 93 height 23
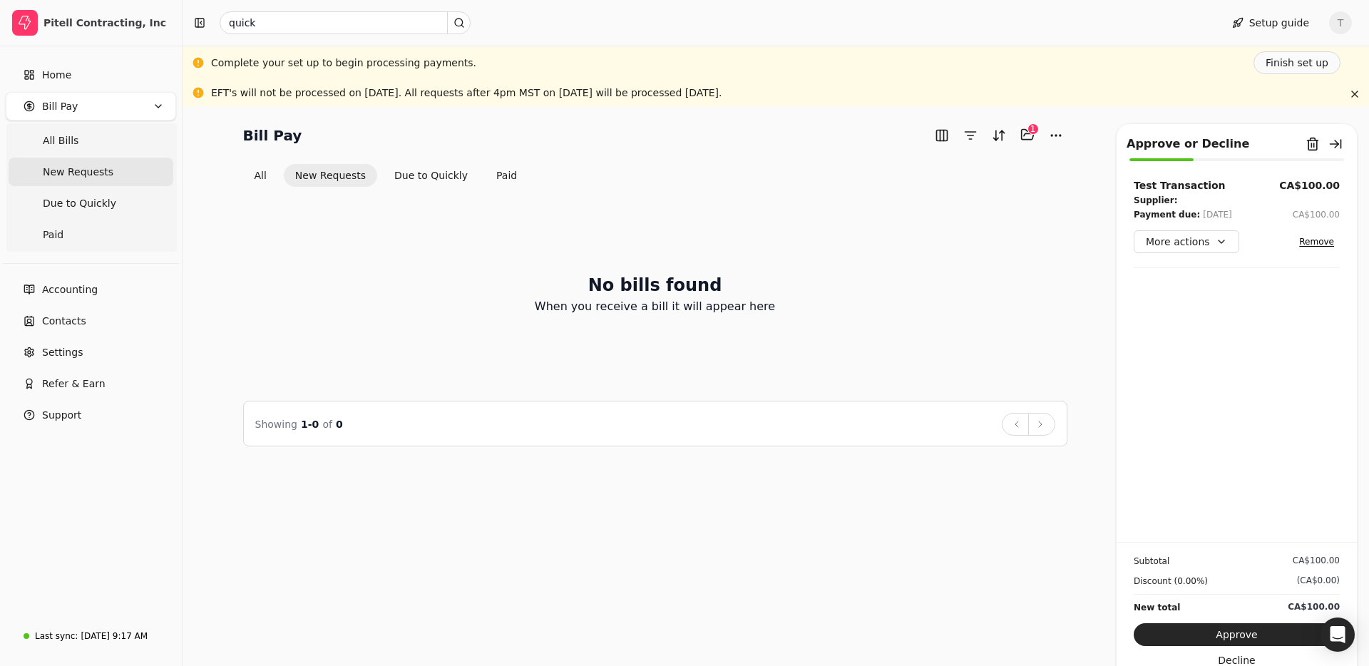
click at [445, 175] on button "Due to Quickly" at bounding box center [431, 175] width 96 height 23
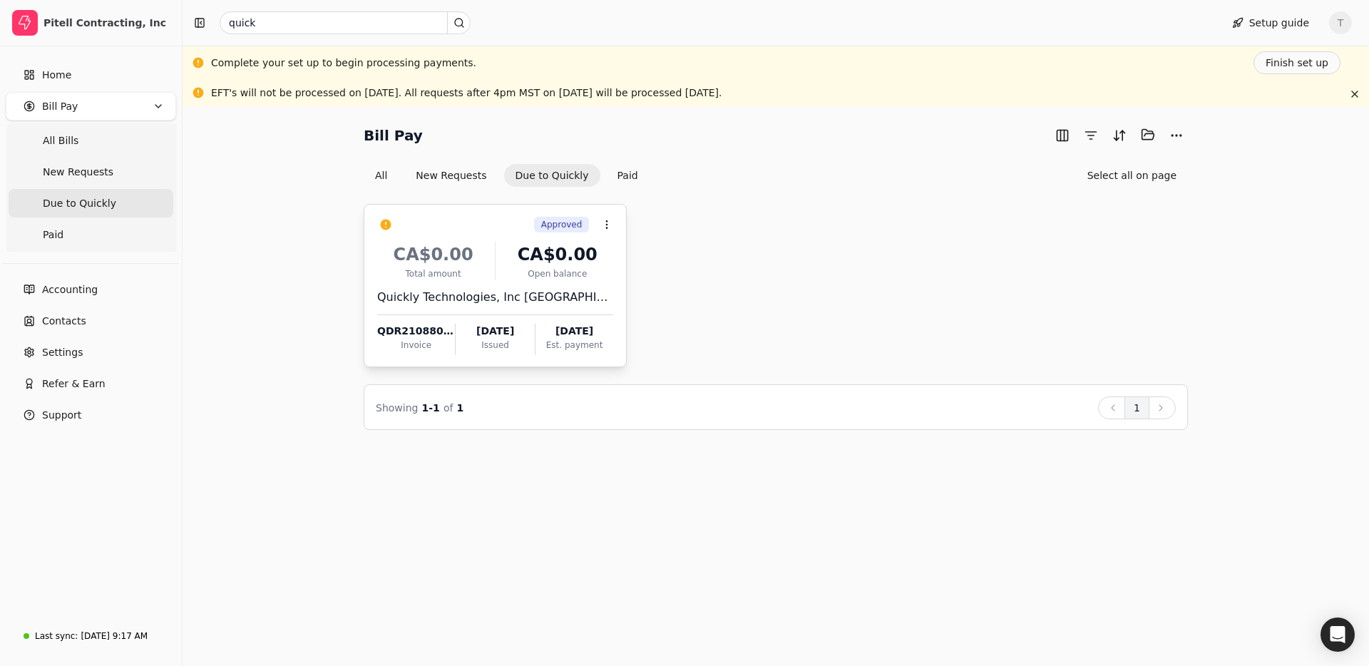
click at [513, 310] on div "CA$0.00 Total amount CA$0.00 Open balance Quickly Technologies, Inc USA QDR2108…" at bounding box center [495, 294] width 236 height 122
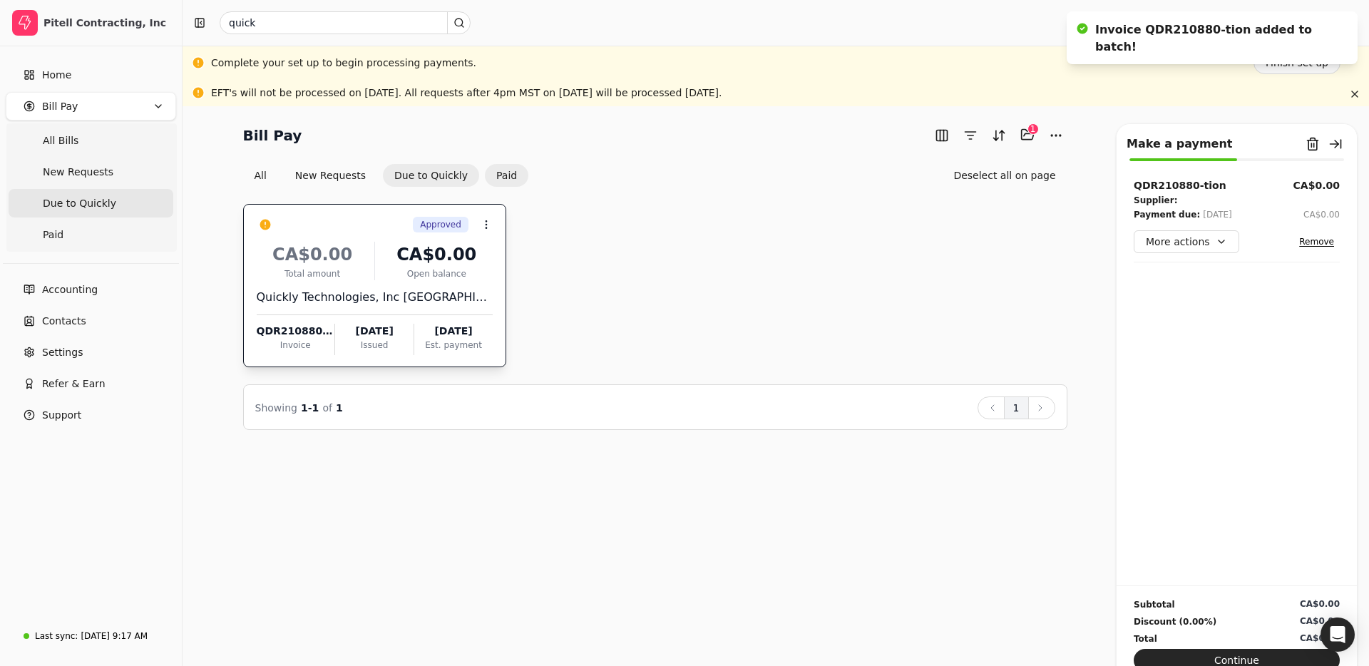
click at [504, 173] on button "Paid" at bounding box center [507, 175] width 44 height 23
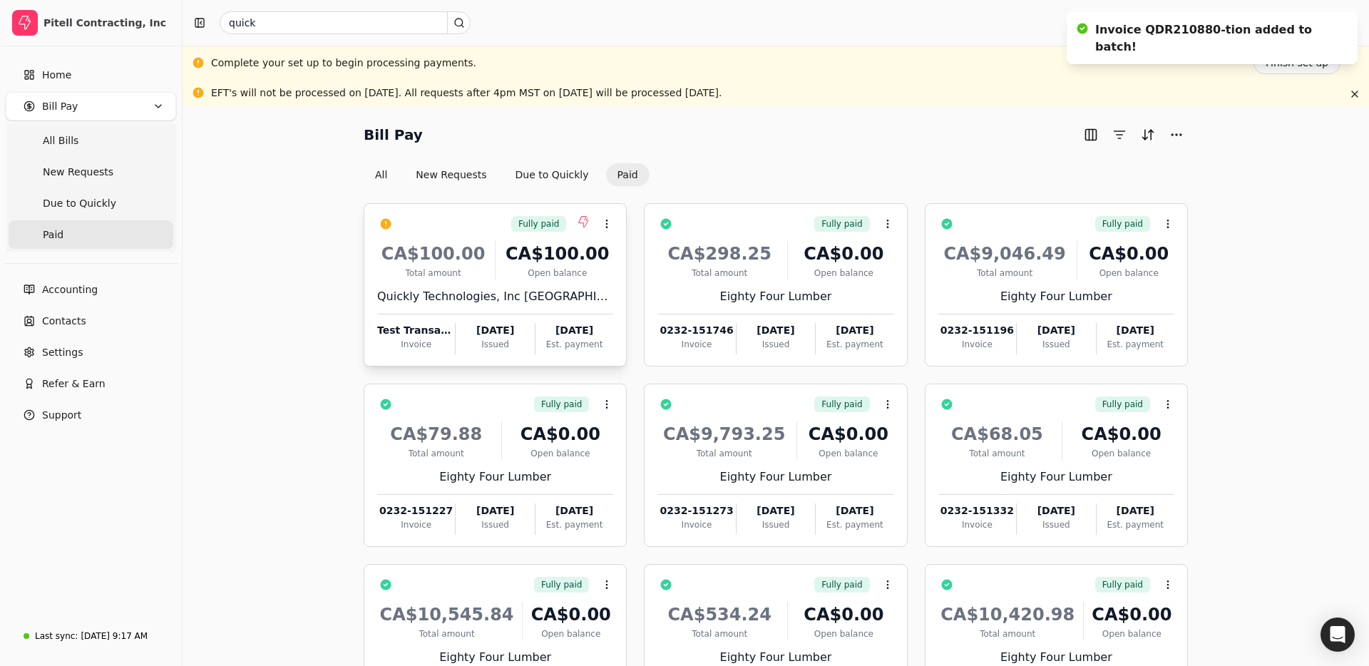
click at [504, 309] on div "CA$100.00 Total amount CA$100.00 Open balance Quickly Technologies, Inc USA Tes…" at bounding box center [495, 293] width 236 height 122
click at [638, 157] on div "Bill Pay All New Requests Due to Quickly Paid" at bounding box center [776, 154] width 824 height 63
click at [765, 158] on div "Bill Pay All New Requests Due to Quickly Paid" at bounding box center [776, 154] width 824 height 63
click at [388, 225] on button "button" at bounding box center [385, 224] width 23 height 23
click at [610, 223] on icon at bounding box center [606, 223] width 11 height 11
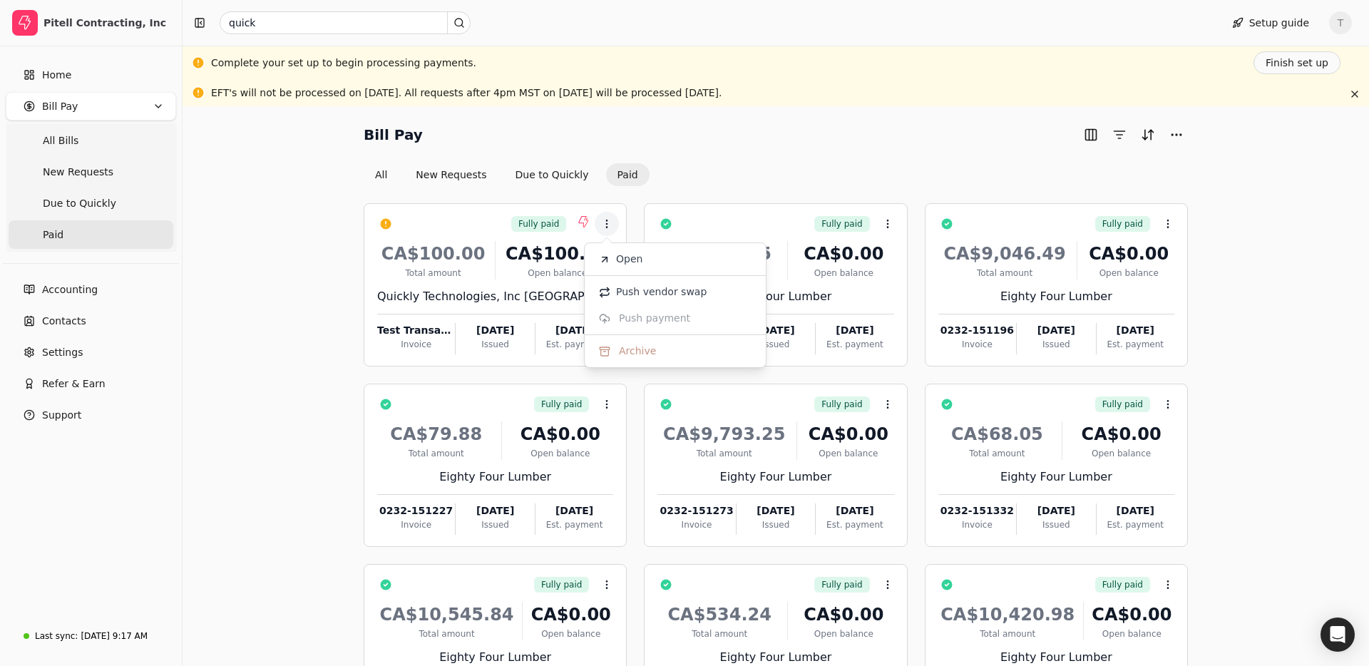
click at [680, 172] on div "All New Requests Due to Quickly Paid" at bounding box center [776, 174] width 824 height 23
click at [550, 174] on button "Due to Quickly" at bounding box center [552, 174] width 96 height 23
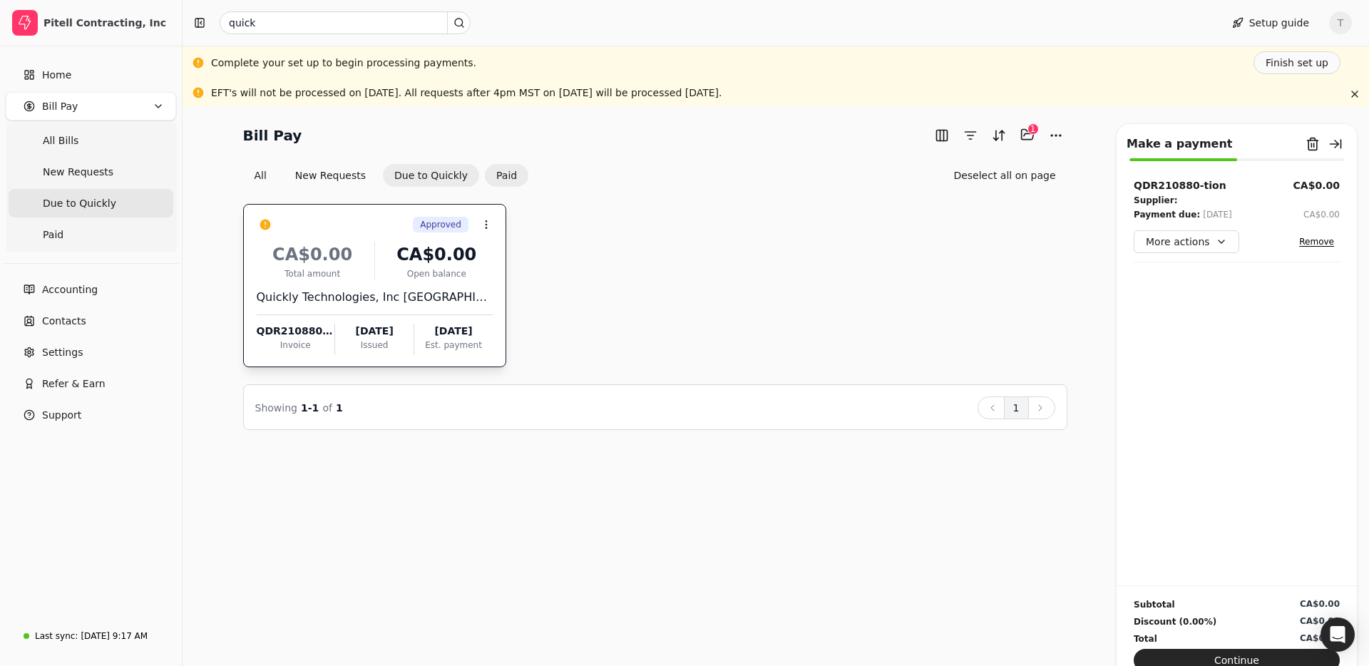
click at [509, 174] on button "Paid" at bounding box center [507, 175] width 44 height 23
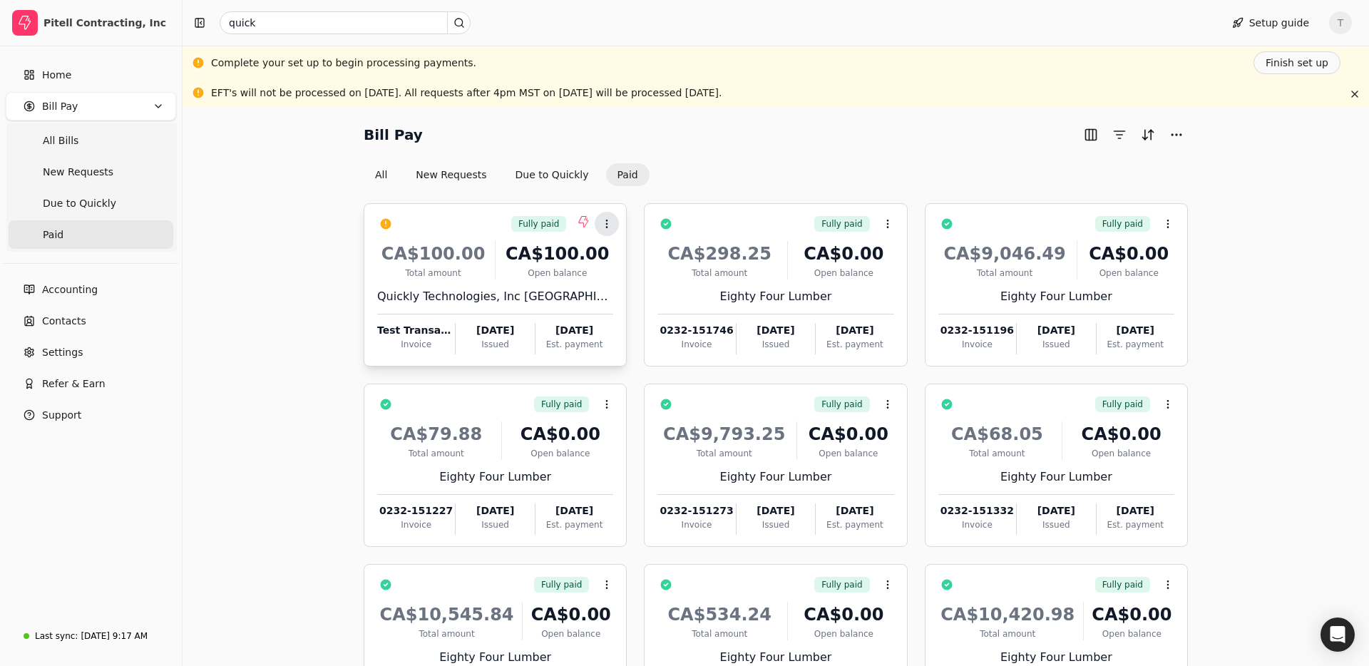
click at [608, 217] on button "Context Menu Button" at bounding box center [607, 224] width 24 height 24
click at [753, 139] on div "Bill Pay" at bounding box center [776, 134] width 824 height 23
click at [607, 224] on circle at bounding box center [607, 223] width 1 height 1
click at [767, 139] on div "Bill Pay" at bounding box center [776, 134] width 824 height 23
click at [876, 150] on div "Bill Pay All New Requests Due to Quickly Paid" at bounding box center [776, 154] width 824 height 63
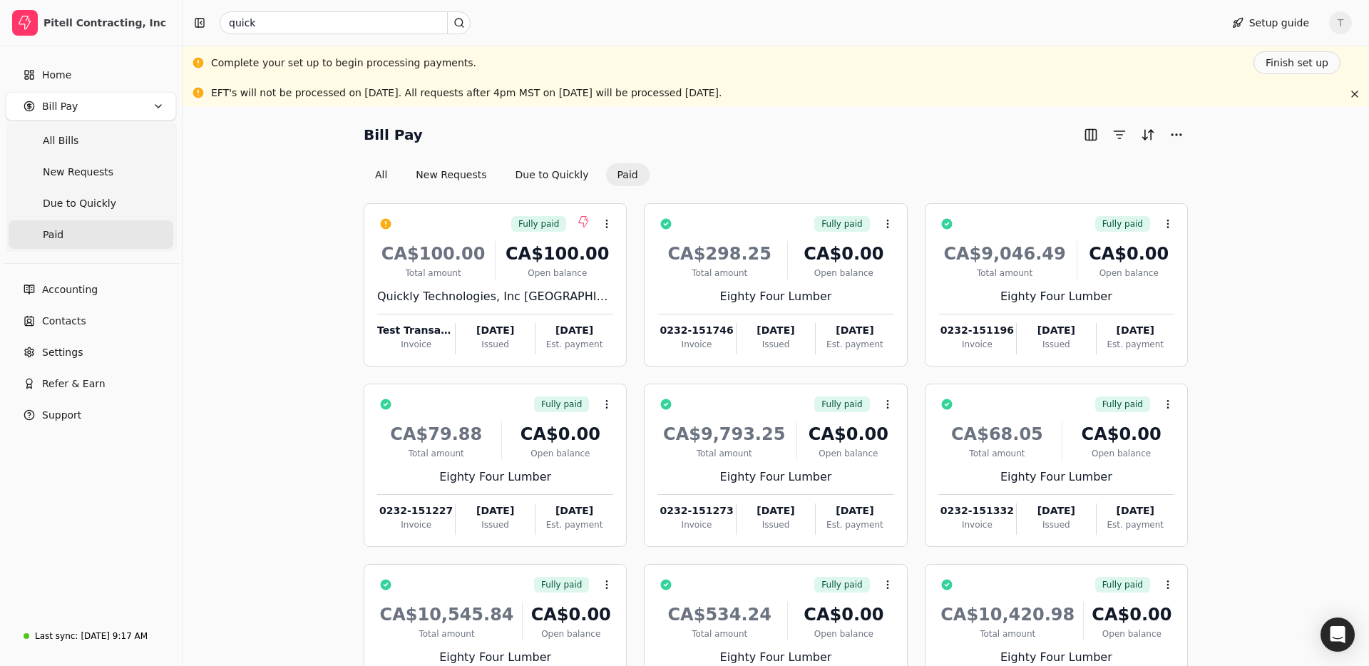
click at [284, 369] on div "Bill Pay All New Requests Due to Quickly Paid Fully paid Context Menu Button CA…" at bounding box center [776, 456] width 1152 height 667
click at [473, 173] on button "New Requests" at bounding box center [450, 174] width 93 height 23
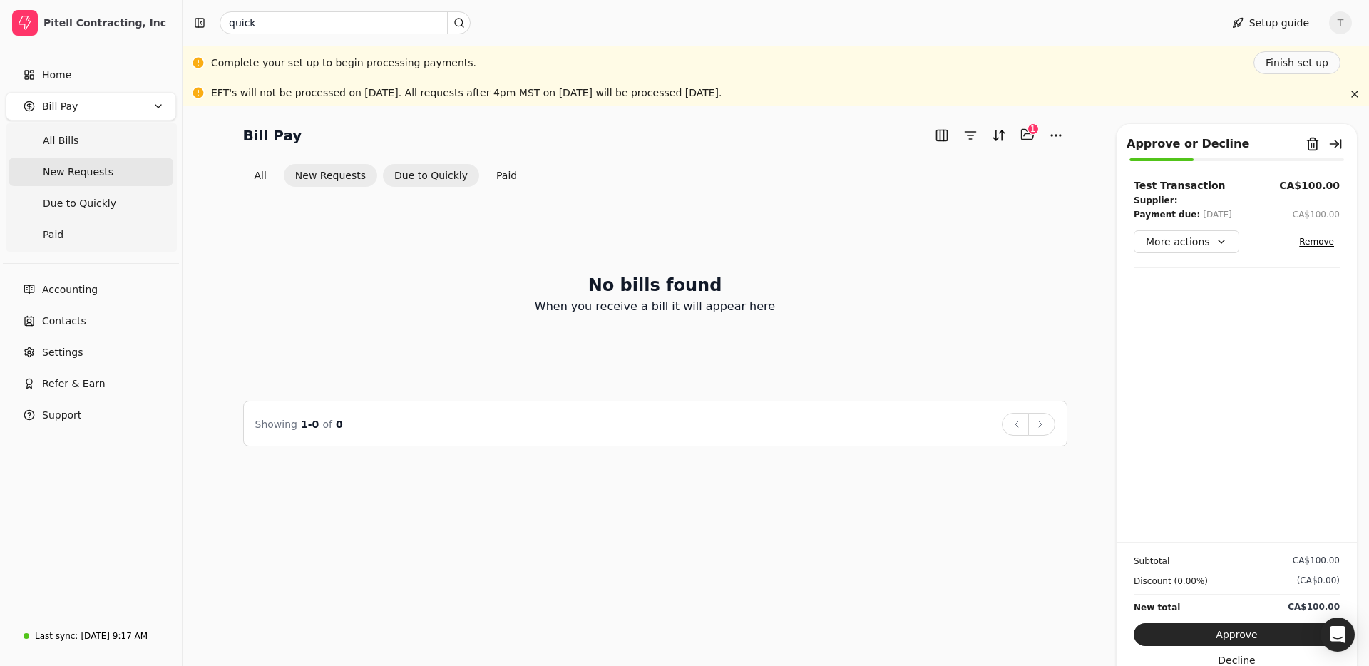
click at [449, 178] on button "Due to Quickly" at bounding box center [431, 175] width 96 height 23
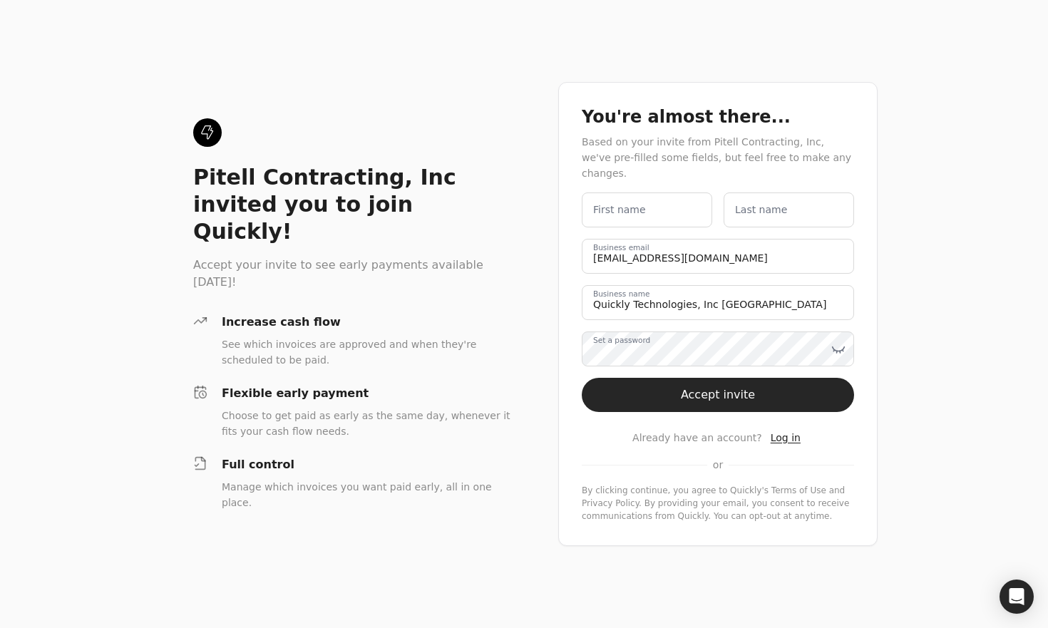
click at [638, 203] on label "First name" at bounding box center [619, 210] width 53 height 15
click at [638, 198] on name "First name" at bounding box center [647, 210] width 131 height 35
type name "Ammar"
type name "Memon"
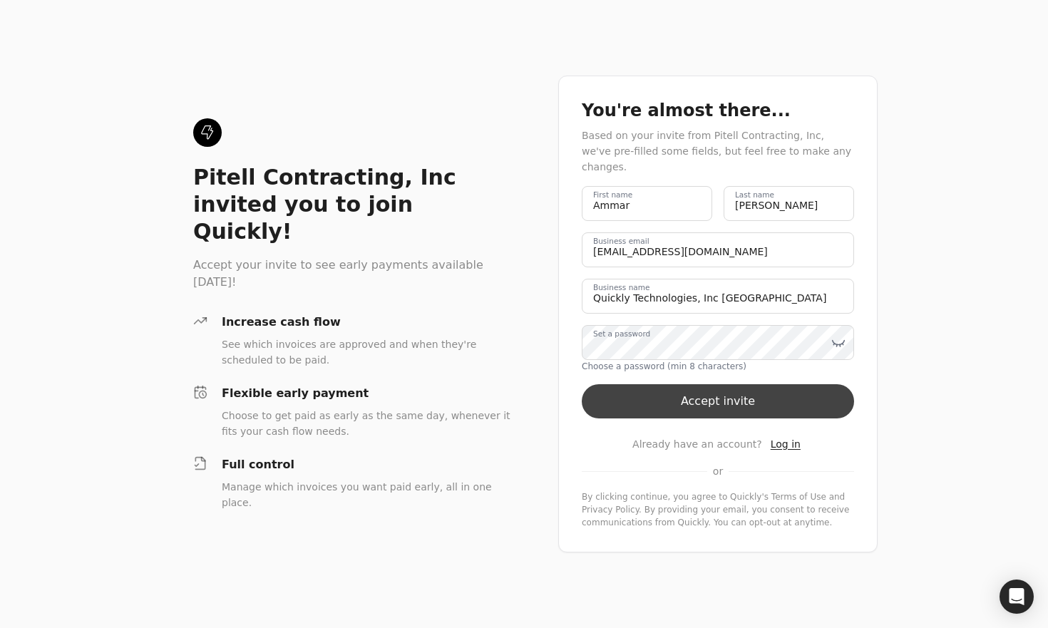
click at [658, 391] on button "Accept invite" at bounding box center [718, 401] width 272 height 34
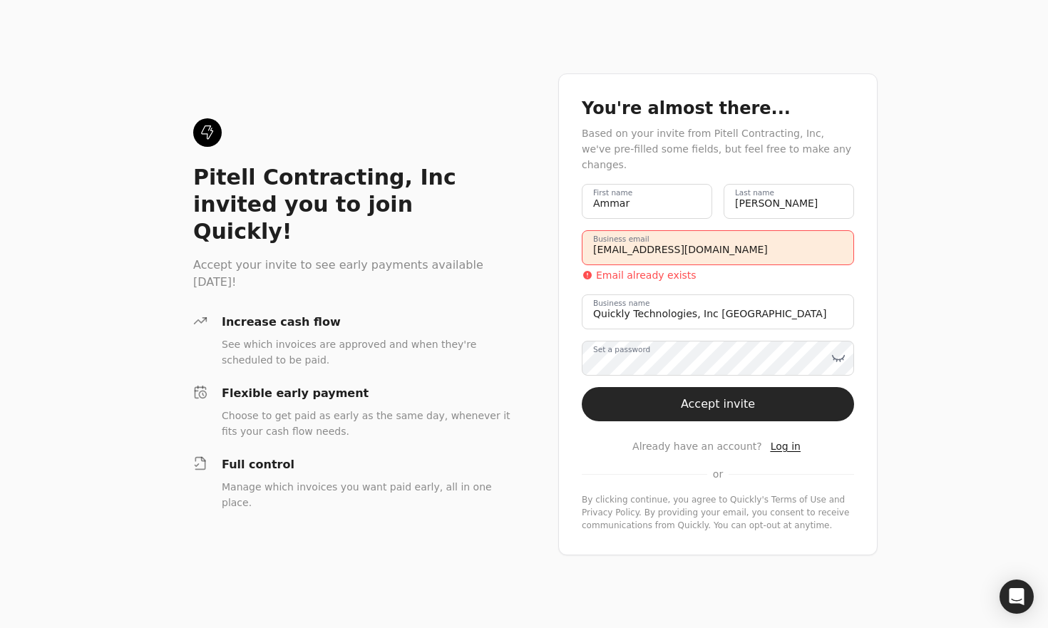
click at [777, 441] on span "Log in" at bounding box center [786, 446] width 30 height 11
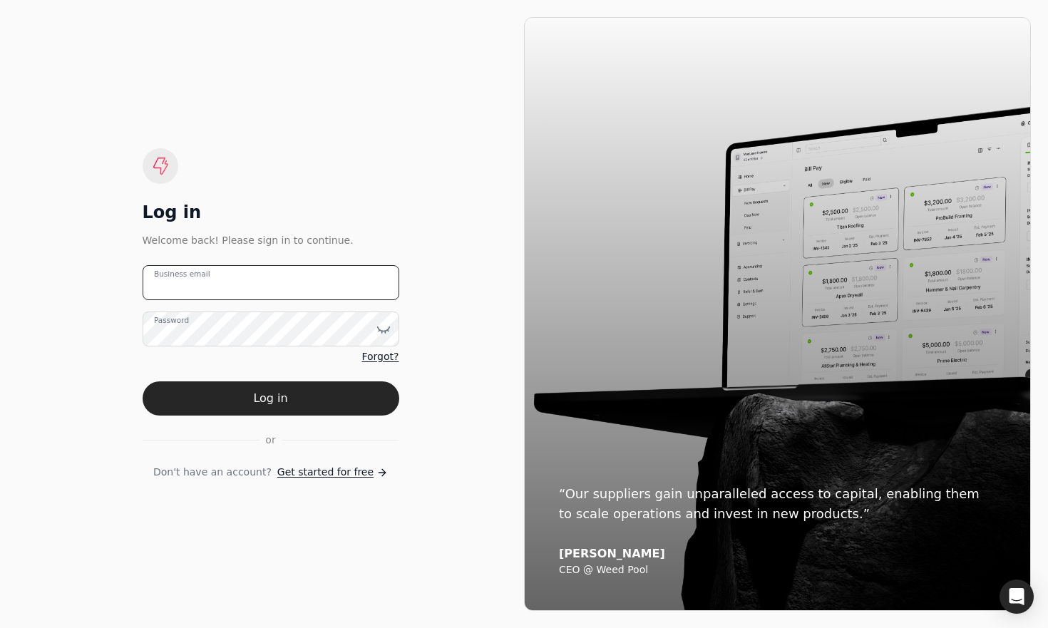
click at [269, 277] on email "Business email" at bounding box center [271, 282] width 257 height 35
type email "accounting+qtusainc@helloquickly.com"
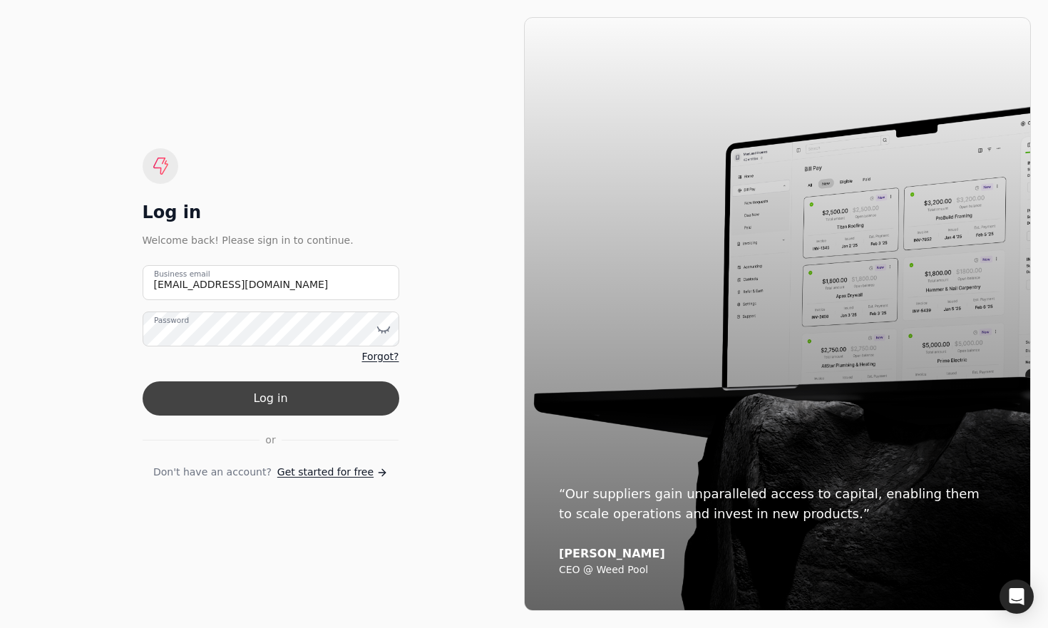
click at [242, 392] on button "Log in" at bounding box center [271, 399] width 257 height 34
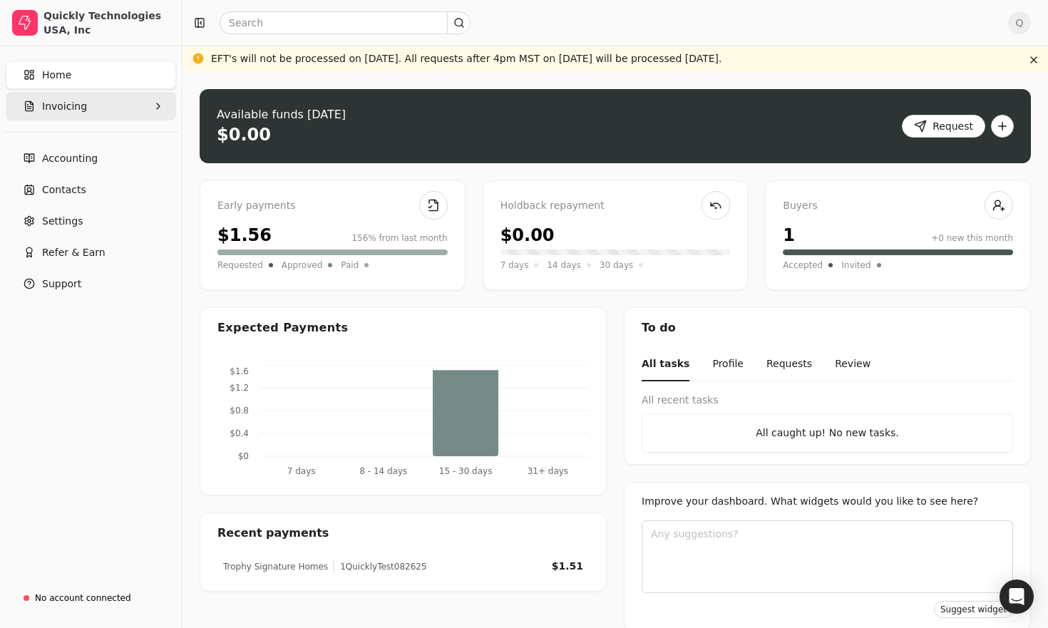
click at [96, 105] on button "Invoicing" at bounding box center [91, 106] width 170 height 29
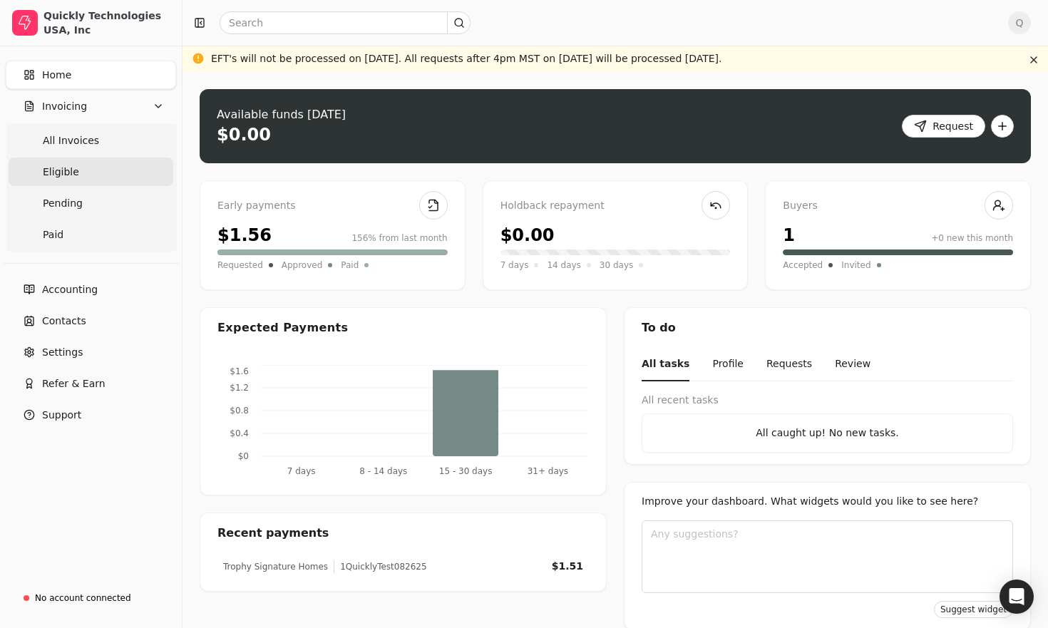
click at [82, 170] on link "Eligible" at bounding box center [91, 172] width 165 height 29
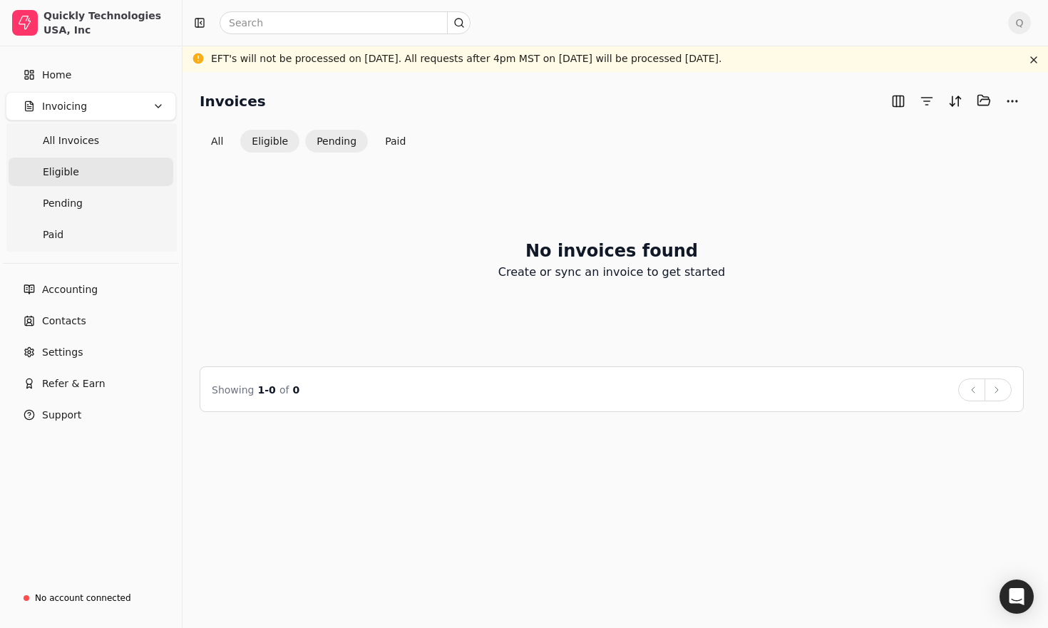
click at [334, 133] on button "Pending" at bounding box center [336, 141] width 63 height 23
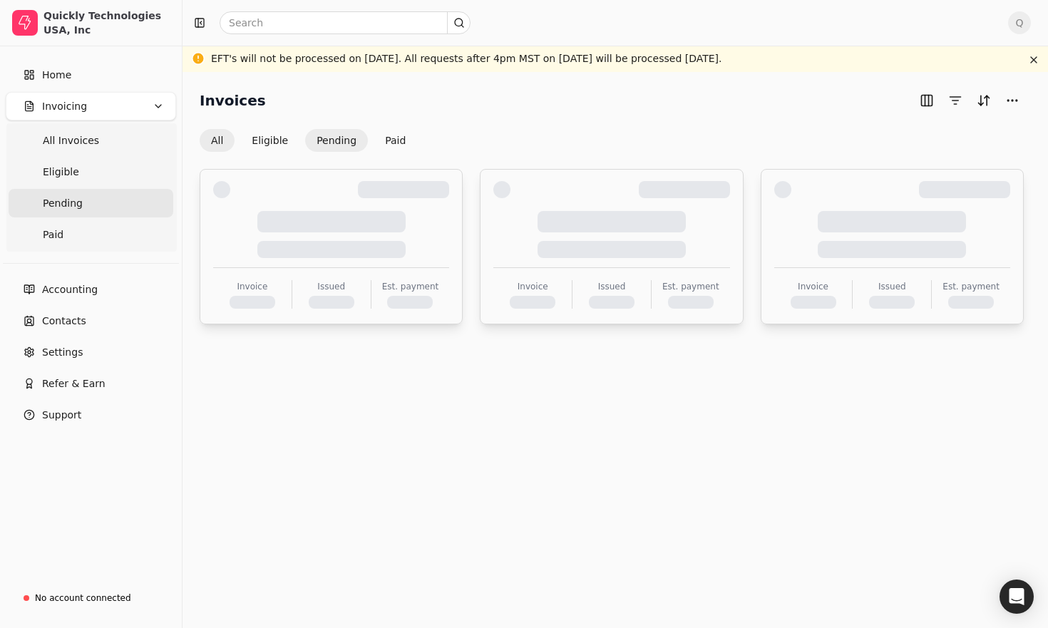
click at [213, 142] on button "All" at bounding box center [217, 140] width 35 height 23
click at [272, 139] on button "Eligible" at bounding box center [269, 140] width 59 height 23
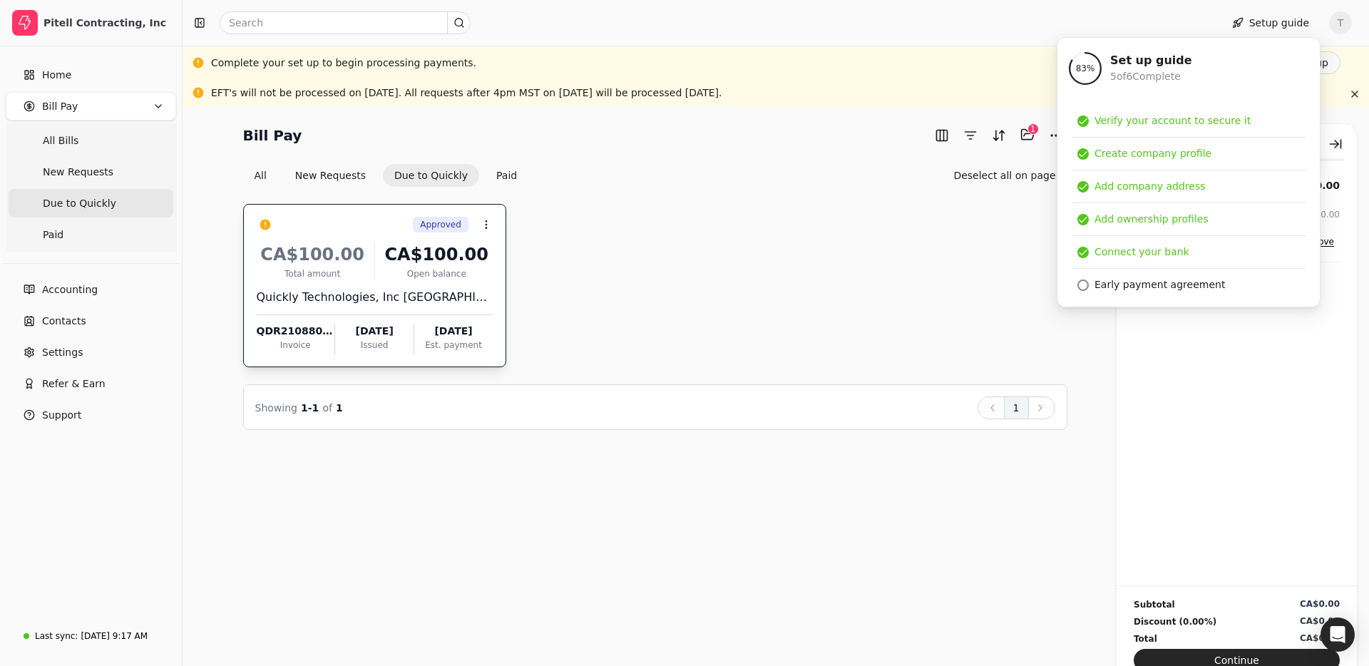
click at [682, 318] on div "Approved Context Menu Button CA$100.00 Total amount CA$100.00 Open balance Quic…" at bounding box center [655, 285] width 824 height 163
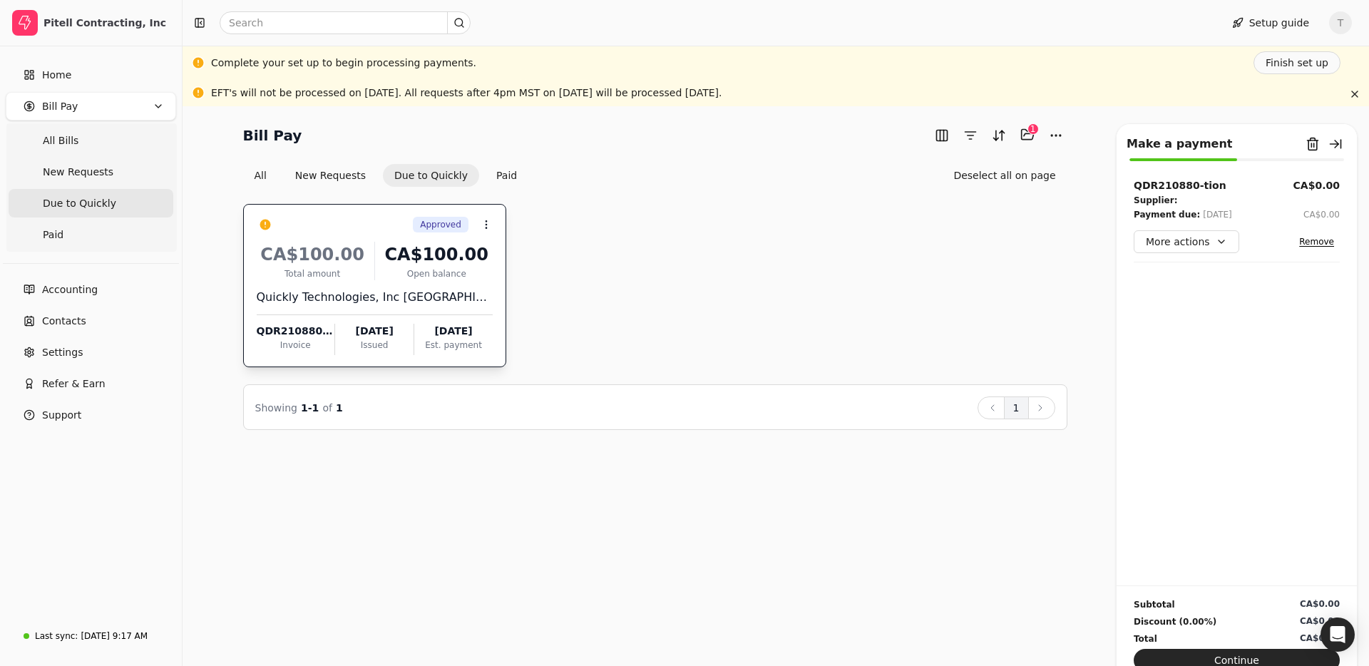
click at [872, 237] on div "Approved Context Menu Button CA$100.00 Total amount CA$100.00 Open balance Quic…" at bounding box center [655, 285] width 824 height 163
click at [418, 183] on button "Due to Quickly" at bounding box center [431, 175] width 96 height 23
click at [504, 180] on button "Paid" at bounding box center [507, 175] width 44 height 23
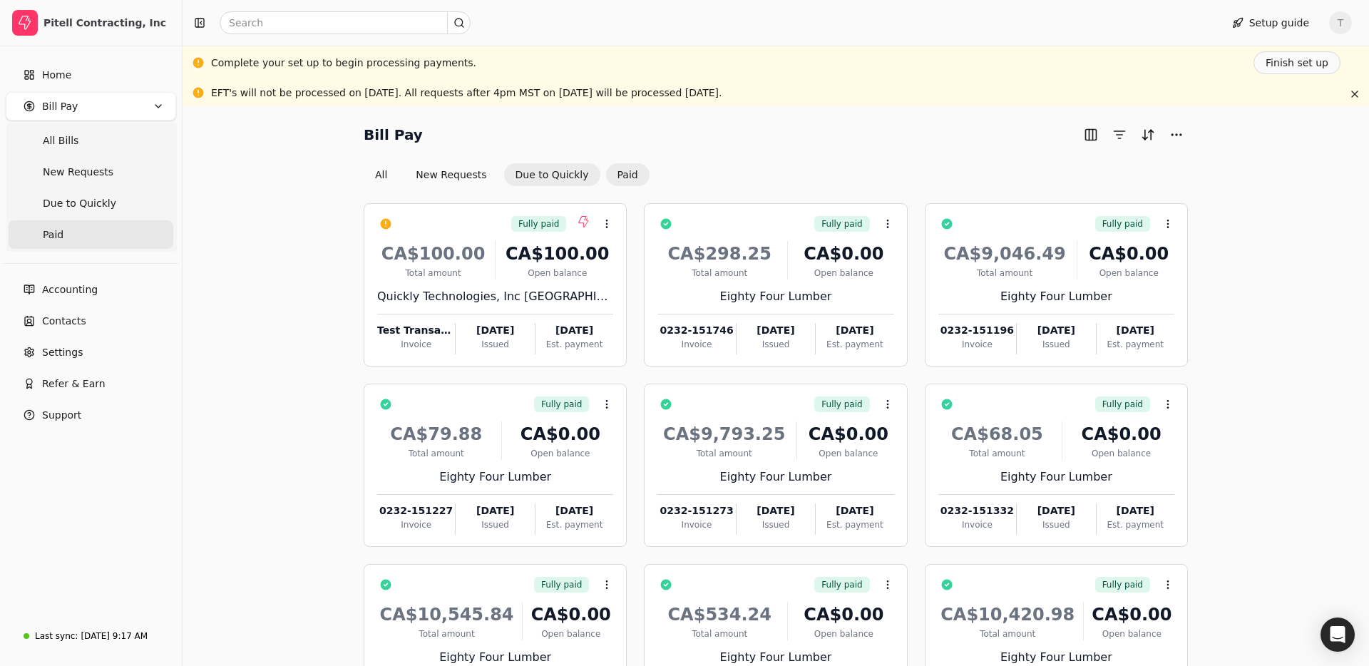
click at [532, 173] on button "Due to Quickly" at bounding box center [552, 174] width 96 height 23
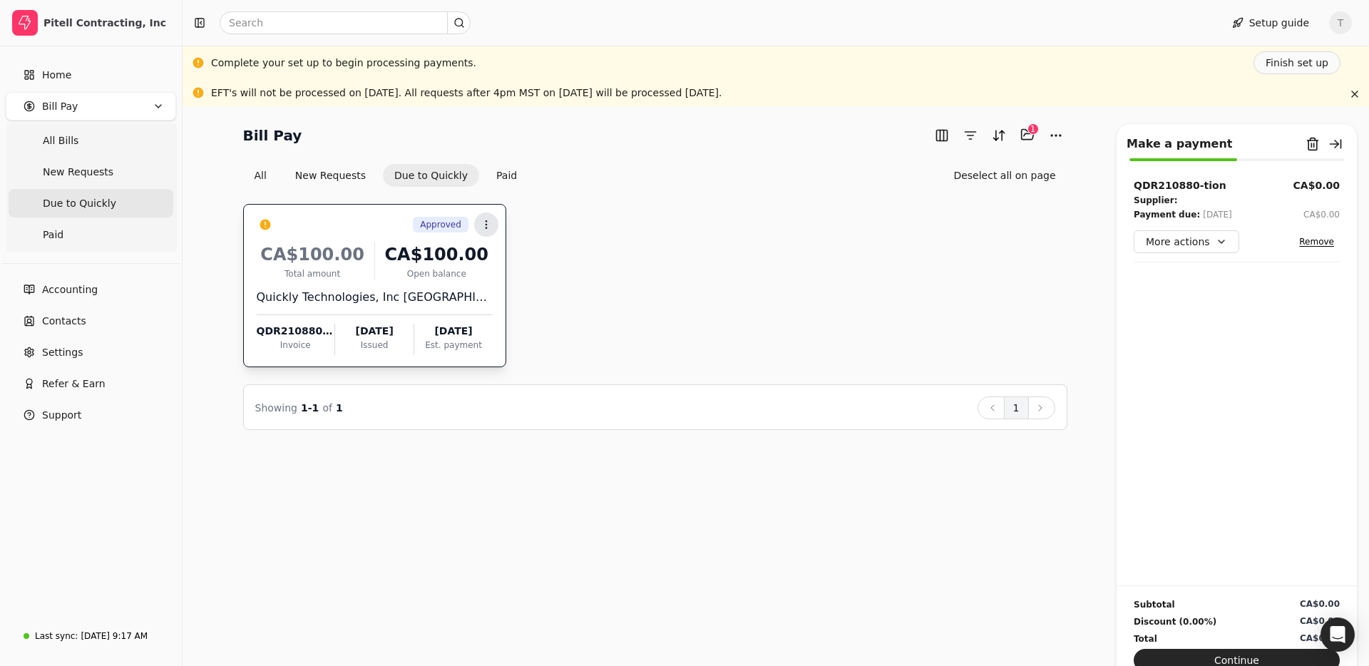
click at [484, 227] on icon at bounding box center [486, 224] width 11 height 11
click at [547, 184] on div "All New Requests Due to Quickly Paid Deselect all on page" at bounding box center [655, 175] width 824 height 23
click at [438, 175] on button "Due to Quickly" at bounding box center [431, 175] width 96 height 23
click at [521, 164] on div "All New Requests Due to Quickly Paid Deselect all on page" at bounding box center [655, 175] width 824 height 23
click at [453, 173] on button "Due to Quickly" at bounding box center [431, 175] width 96 height 23
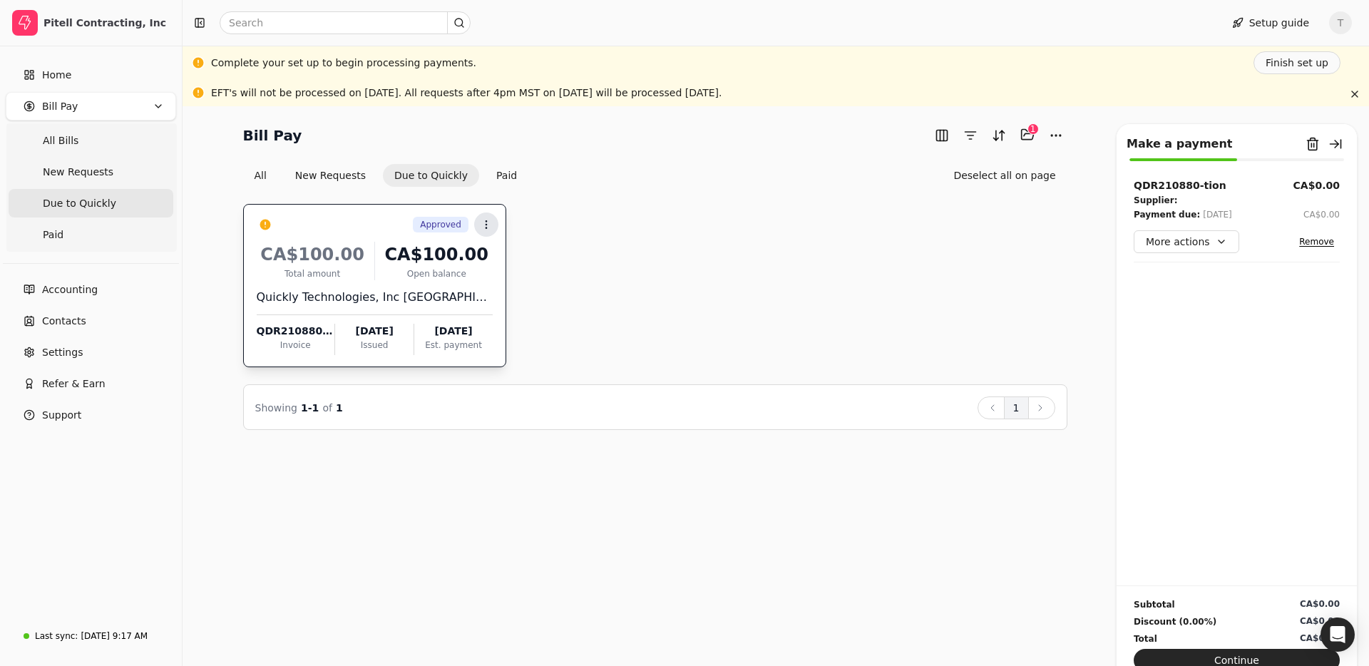
click at [489, 219] on icon at bounding box center [486, 224] width 11 height 11
click at [614, 225] on div "Approved Context Menu Button CA$100.00 Total amount CA$100.00 Open balance Quic…" at bounding box center [655, 285] width 824 height 163
click at [1353, 97] on button "button" at bounding box center [1354, 94] width 17 height 17
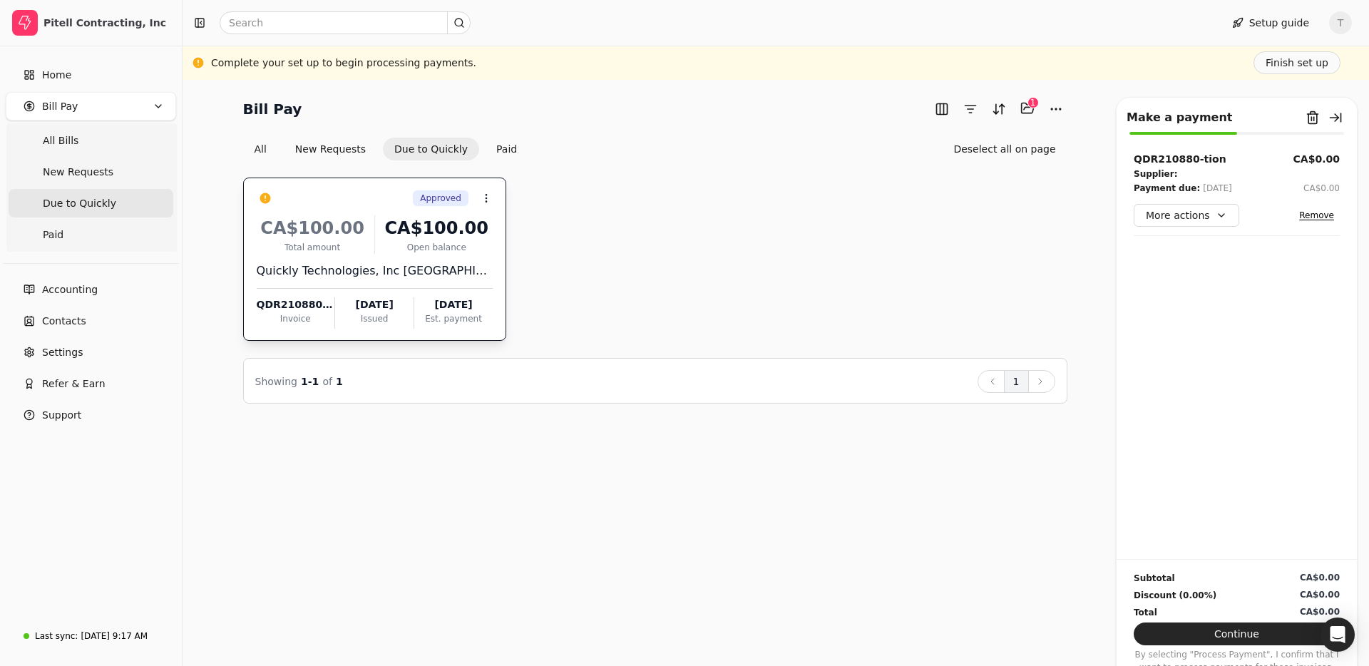
click at [713, 274] on div "Approved Context Menu Button CA$100.00 Total amount CA$100.00 Open balance Quic…" at bounding box center [655, 259] width 824 height 163
click at [685, 275] on div "Approved Context Menu Button CA$100.00 Total amount CA$100.00 Open balance Quic…" at bounding box center [655, 259] width 824 height 163
click at [578, 230] on div "Approved Context Menu Button CA$100.00 Total amount CA$100.00 Open balance Quic…" at bounding box center [655, 259] width 824 height 163
click at [645, 499] on div "Bill Pay Selected items: 1 1 All New Requests Due to Quickly Paid Deselect all …" at bounding box center [776, 373] width 1187 height 586
click at [753, 276] on div "Approved Context Menu Button CA$100.00 Total amount CA$100.00 Open balance Quic…" at bounding box center [655, 259] width 824 height 163
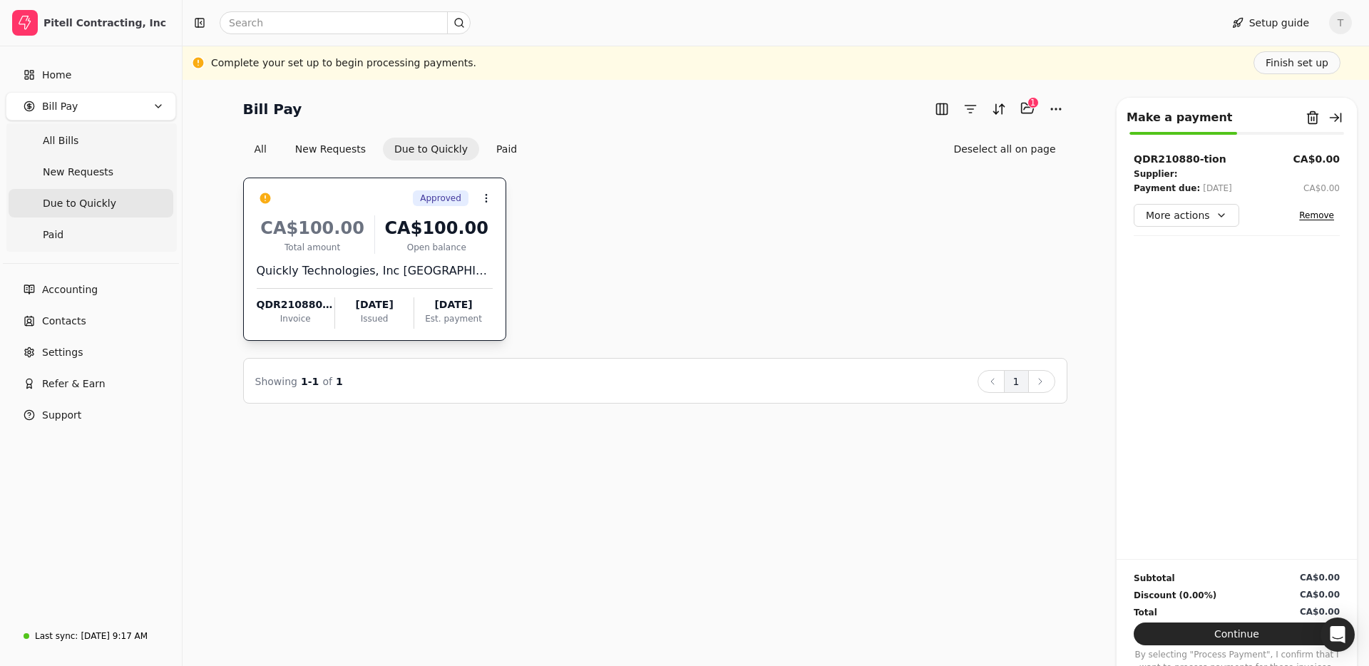
click at [822, 241] on div "Approved Context Menu Button CA$100.00 Total amount CA$100.00 Open balance Quic…" at bounding box center [655, 259] width 824 height 163
click at [919, 215] on div "Approved Context Menu Button CA$100.00 Total amount CA$100.00 Open balance Quic…" at bounding box center [655, 259] width 824 height 163
click at [715, 140] on div "All New Requests Due to Quickly Paid Deselect all on page" at bounding box center [655, 149] width 824 height 23
click at [700, 141] on div "All New Requests Due to Quickly Paid Deselect all on page" at bounding box center [655, 149] width 824 height 23
click at [643, 200] on div "Approved Context Menu Button CA$100.00 Total amount CA$100.00 Open balance Quic…" at bounding box center [655, 259] width 824 height 163
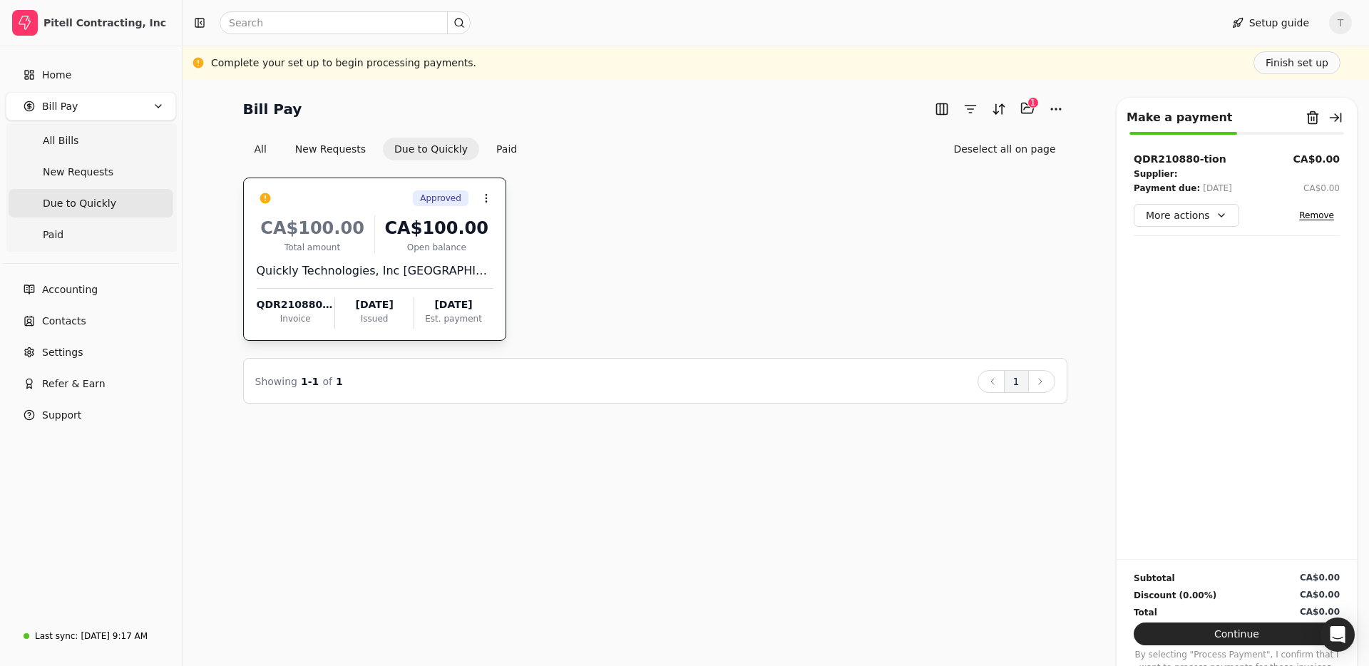
click at [643, 200] on div "Approved Context Menu Button CA$100.00 Total amount CA$100.00 Open balance Quic…" at bounding box center [655, 259] width 824 height 163
click at [980, 335] on div "Approved Context Menu Button CA$100.00 Total amount CA$100.00 Open balance Quic…" at bounding box center [655, 259] width 824 height 163
click at [504, 322] on div "Approved Context Menu Button CA$100.00 Total amount CA$100.00 Open balance Quic…" at bounding box center [374, 259] width 263 height 163
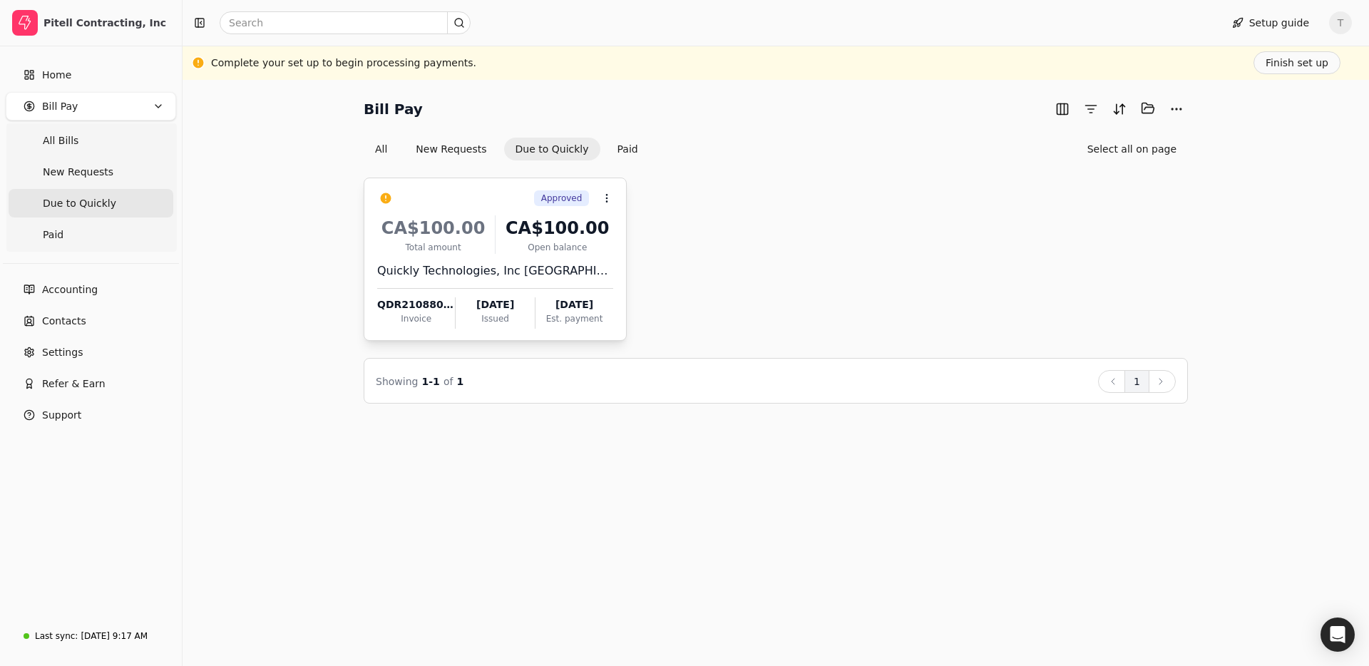
click at [452, 267] on div "Quickly Technologies, Inc [GEOGRAPHIC_DATA]" at bounding box center [495, 270] width 236 height 17
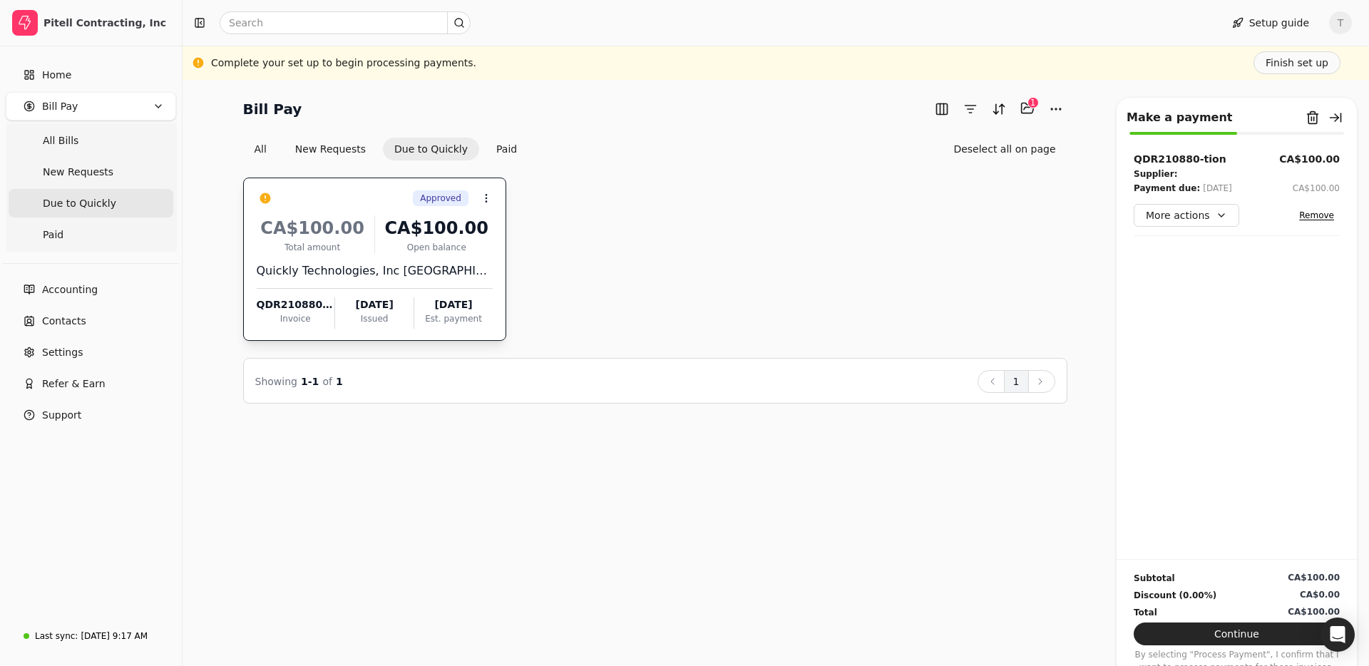
click at [609, 245] on div "Approved Context Menu Button CA$100.00 Total amount CA$100.00 Open balance Quic…" at bounding box center [655, 259] width 824 height 163
click at [370, 266] on div "Quickly Technologies, Inc [GEOGRAPHIC_DATA]" at bounding box center [375, 270] width 236 height 17
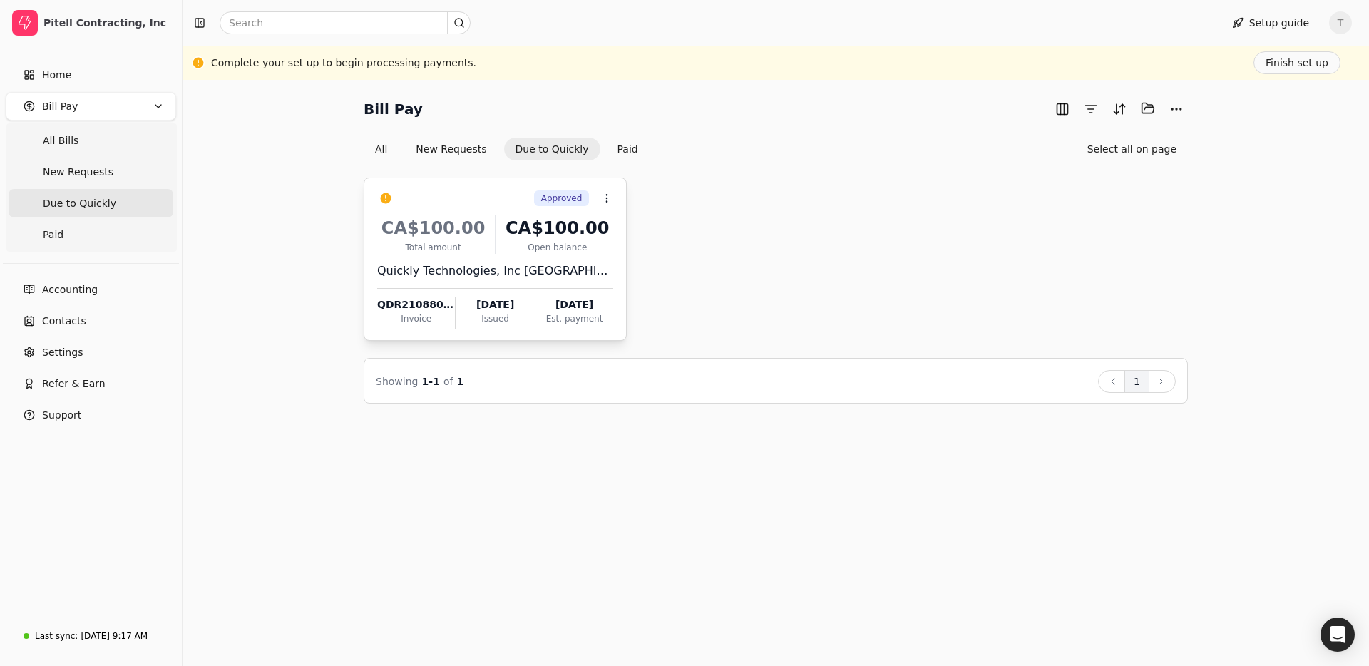
click at [538, 232] on div "CA$100.00" at bounding box center [557, 228] width 112 height 26
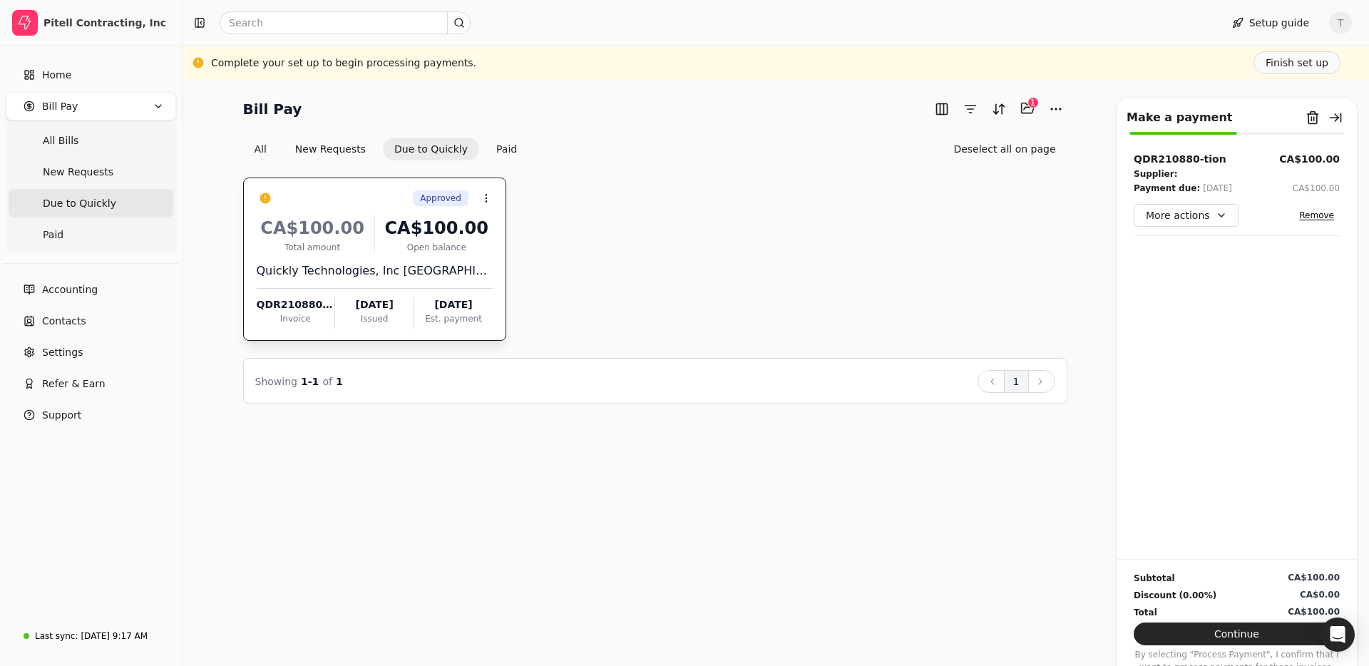
click at [689, 264] on div "Approved Context Menu Button CA$100.00 Total amount CA$100.00 Open balance Quic…" at bounding box center [655, 259] width 824 height 163
click at [337, 245] on div "Total amount" at bounding box center [313, 247] width 112 height 13
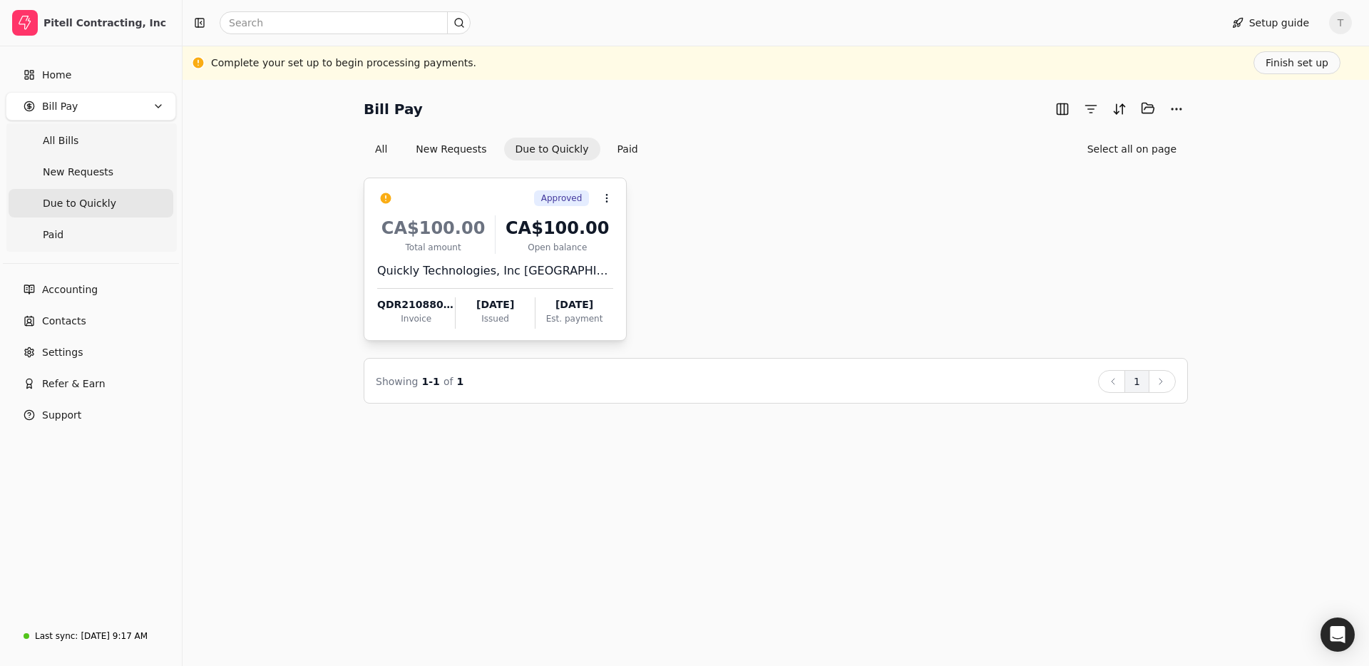
click at [506, 237] on div "CA$100.00" at bounding box center [557, 228] width 112 height 26
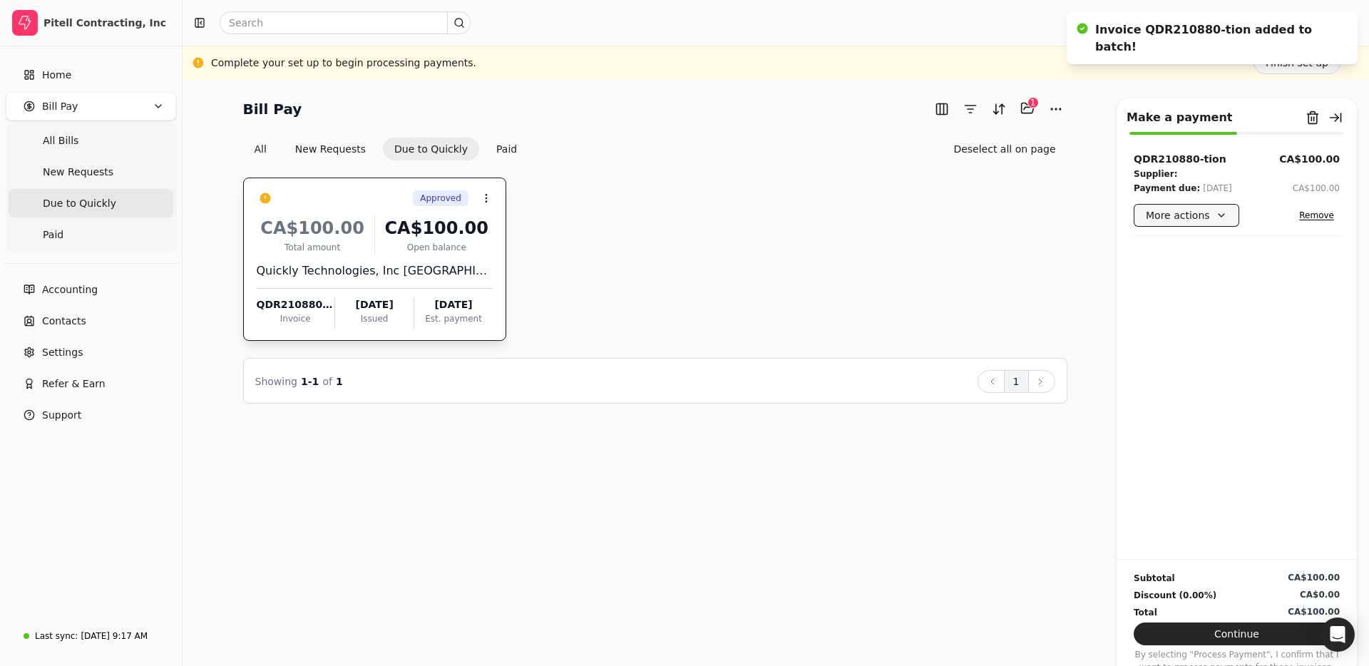
click at [1196, 213] on button "More actions" at bounding box center [1187, 215] width 106 height 23
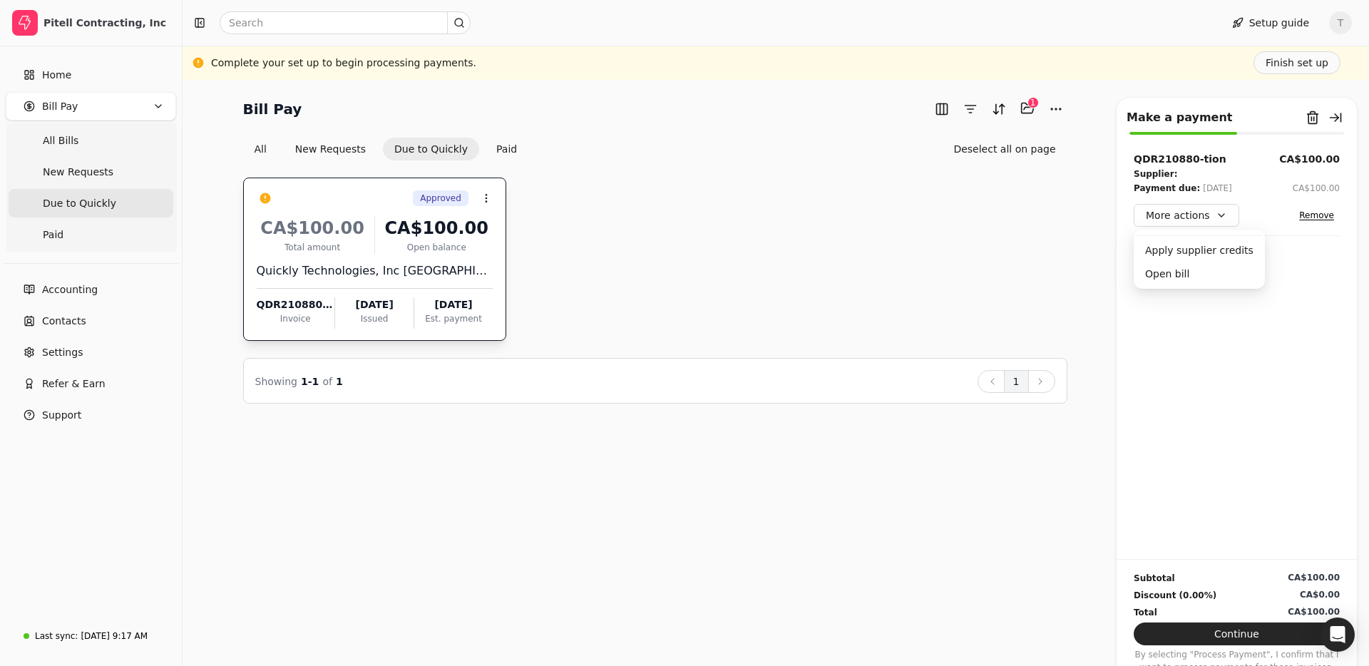
click at [1246, 365] on div "QDR210880-tion CA$100.00 Supplier: Payment due: [DATE] CA$100.00 More actions R…" at bounding box center [1237, 355] width 240 height 407
click at [1213, 634] on button "Continue" at bounding box center [1237, 634] width 206 height 23
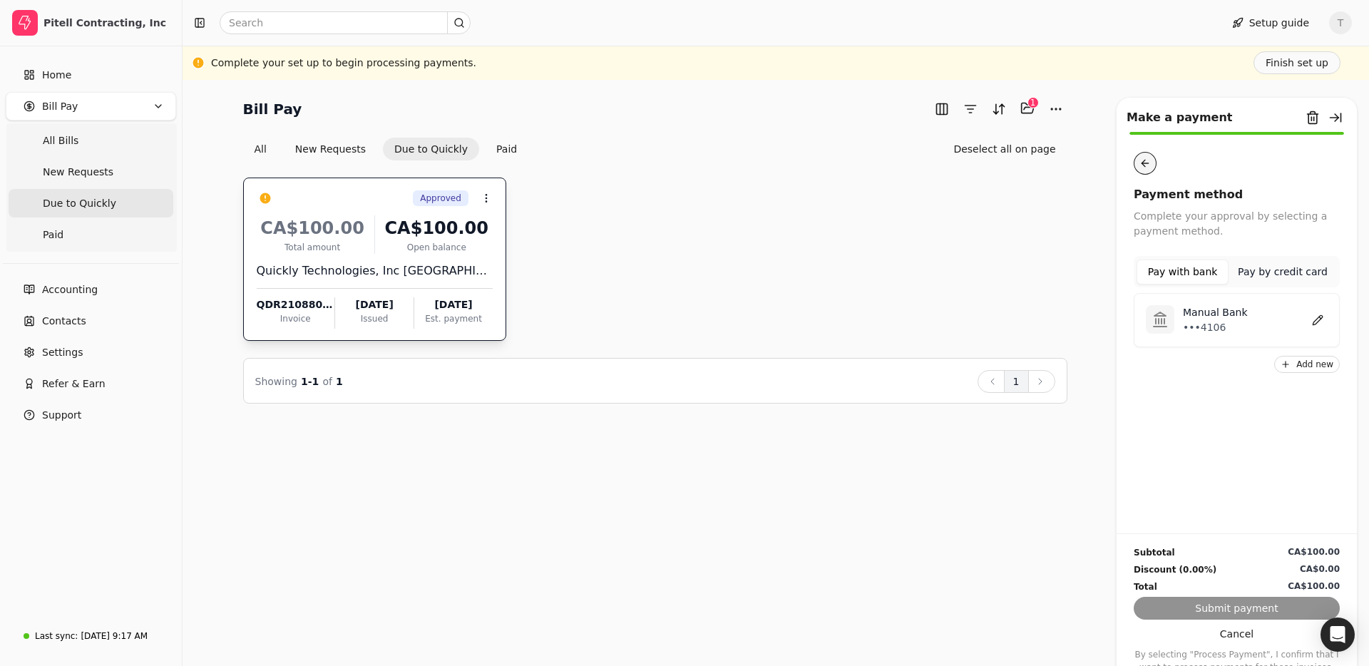
click at [1148, 163] on button "button" at bounding box center [1145, 163] width 23 height 23
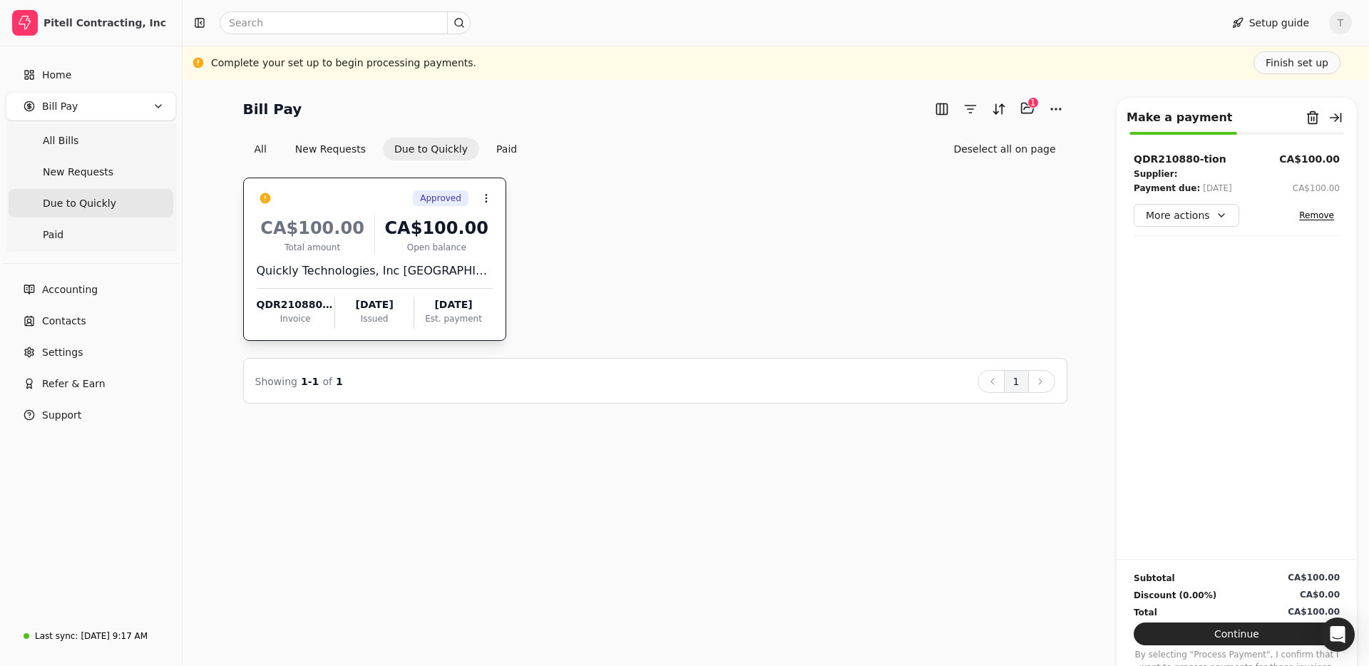
click at [647, 218] on div "Approved Context Menu Button CA$100.00 Total amount CA$100.00 Open balance Quic…" at bounding box center [655, 259] width 824 height 163
click at [602, 470] on div "Bill Pay Selected items: 1 1 All New Requests Due to Quickly Paid Deselect all …" at bounding box center [776, 373] width 1187 height 586
click at [1340, 21] on span "T" at bounding box center [1340, 22] width 23 height 23
click at [1260, 112] on span "Sign Out" at bounding box center [1242, 107] width 43 height 15
